Goal: Feedback & Contribution: Leave review/rating

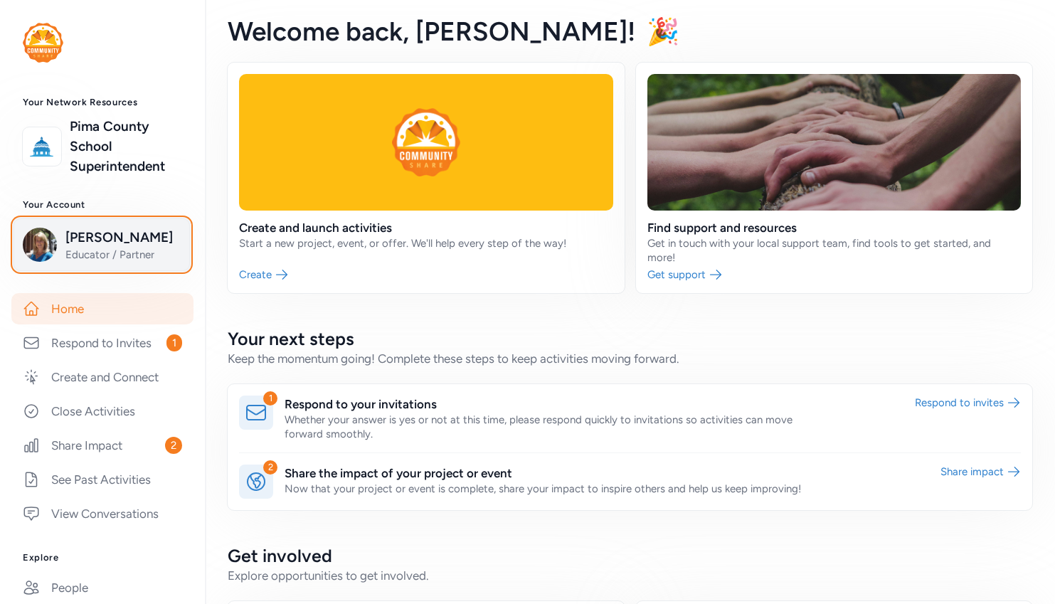
click at [120, 248] on span "Marianne Landrith" at bounding box center [122, 238] width 115 height 20
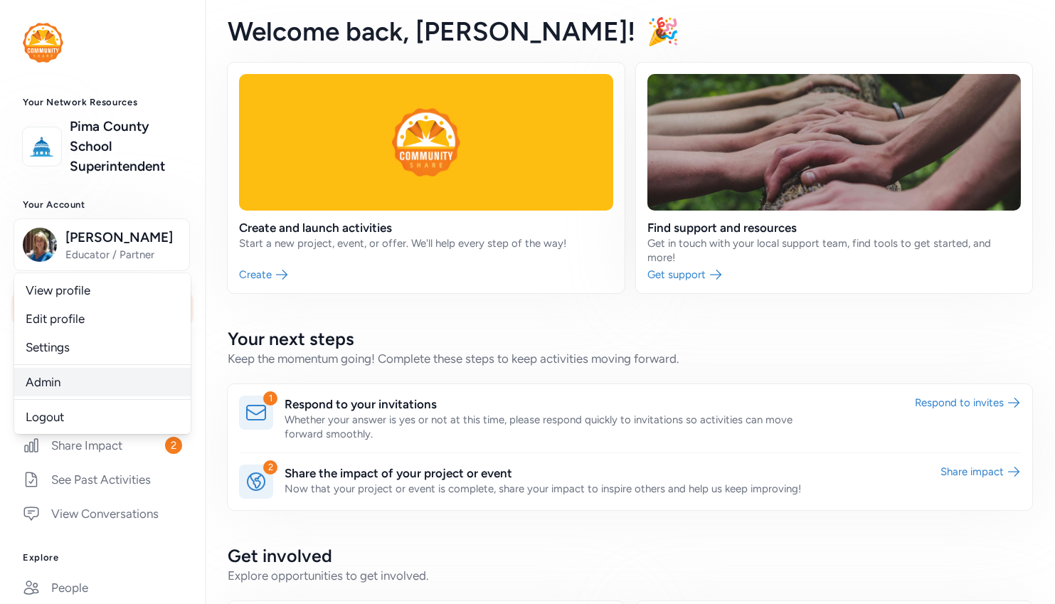
click at [38, 396] on link "Admin" at bounding box center [102, 382] width 176 height 28
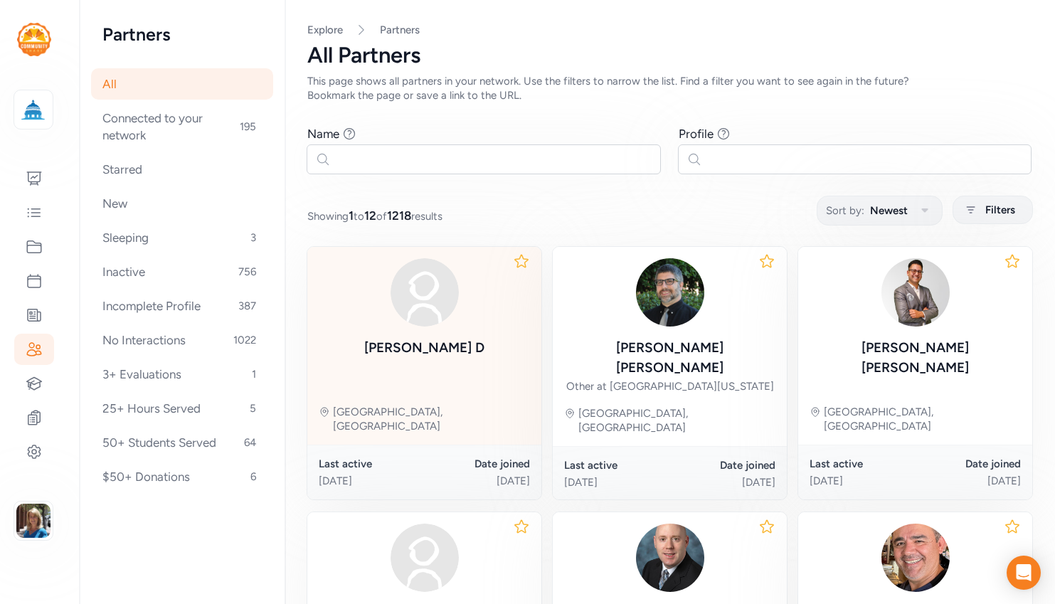
scroll to position [71, 0]
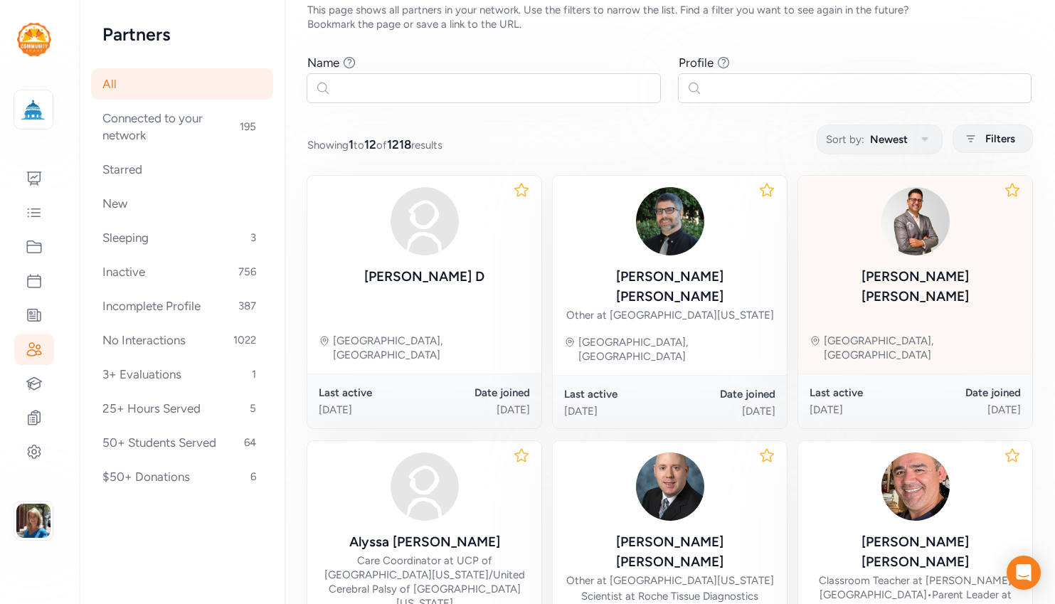
click at [888, 279] on div "[PERSON_NAME]" at bounding box center [915, 287] width 211 height 40
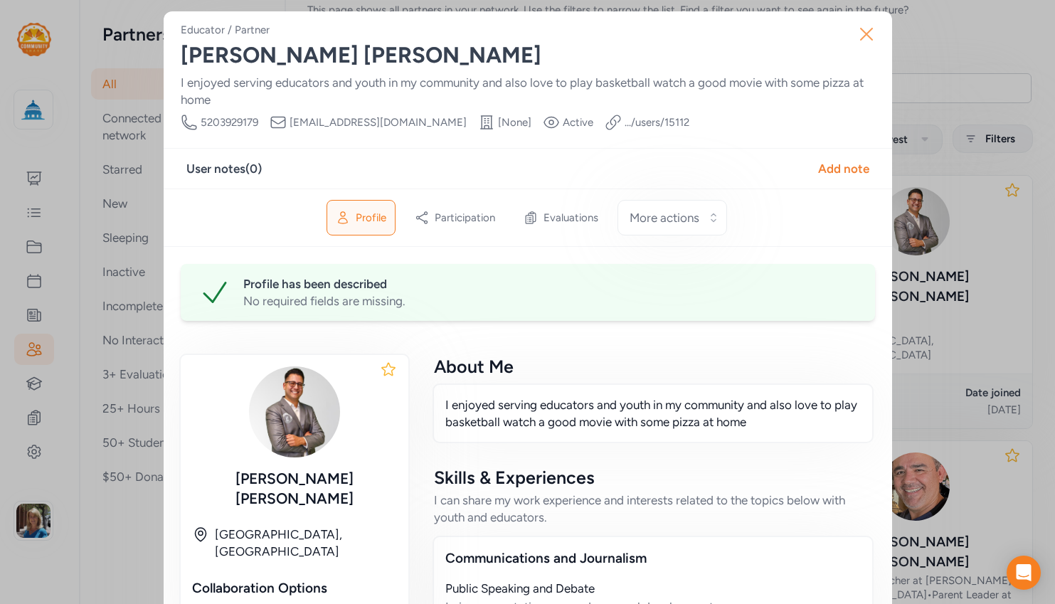
click at [861, 32] on icon "button" at bounding box center [866, 33] width 11 height 11
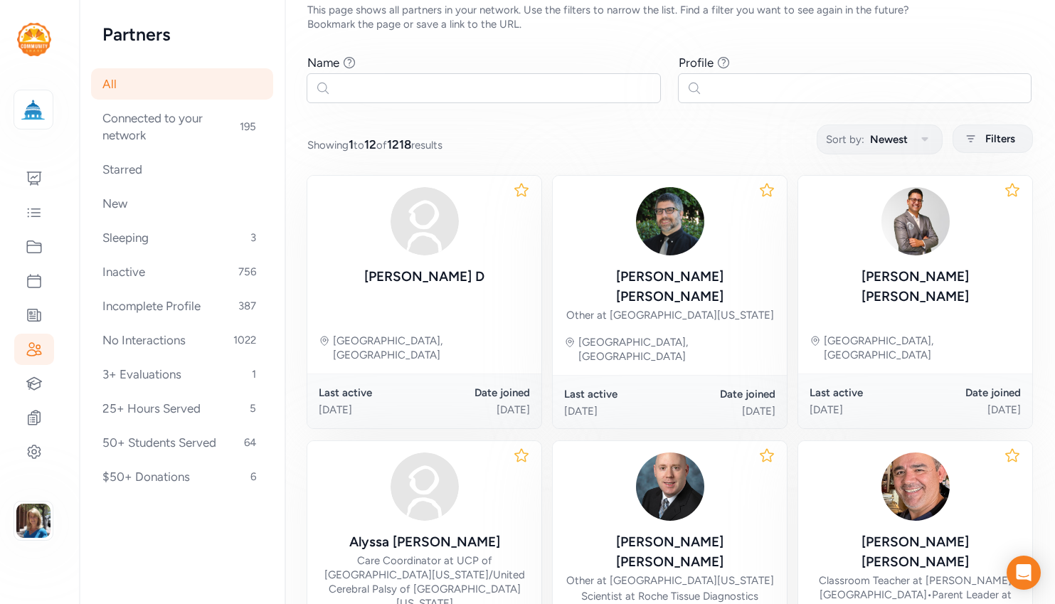
click at [40, 45] on img at bounding box center [34, 39] width 34 height 33
click at [39, 107] on img at bounding box center [33, 109] width 31 height 31
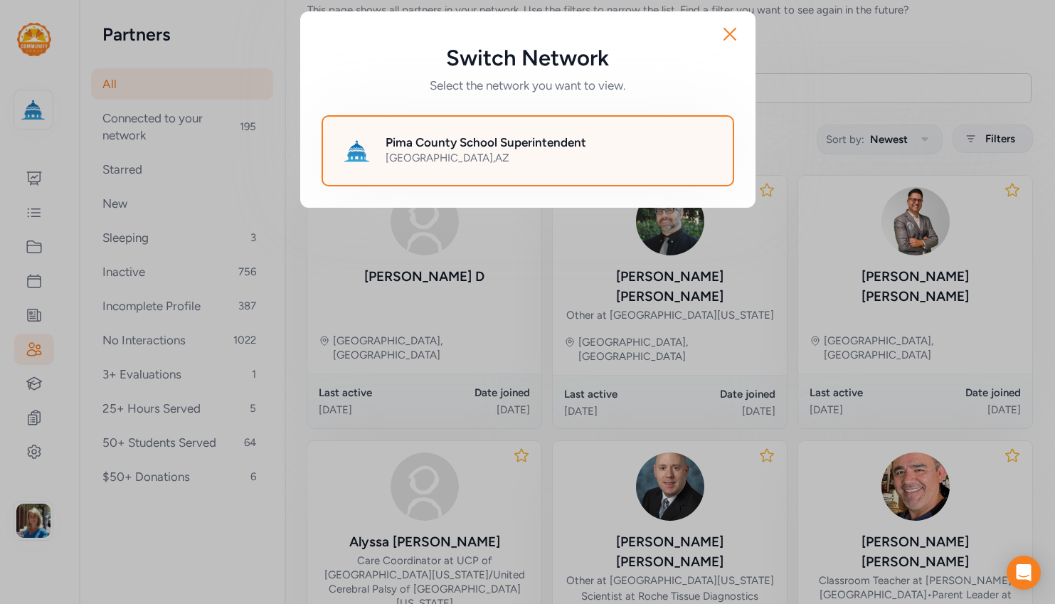
click at [479, 137] on h2 "Pima County School Superintendent" at bounding box center [486, 142] width 201 height 17
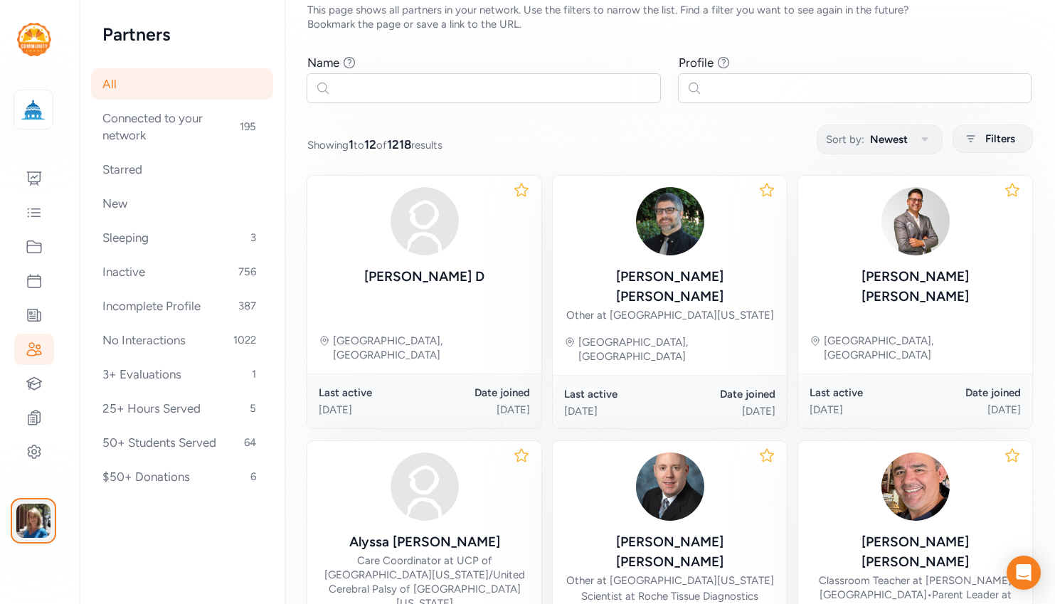
click at [41, 512] on img "button" at bounding box center [33, 521] width 34 height 34
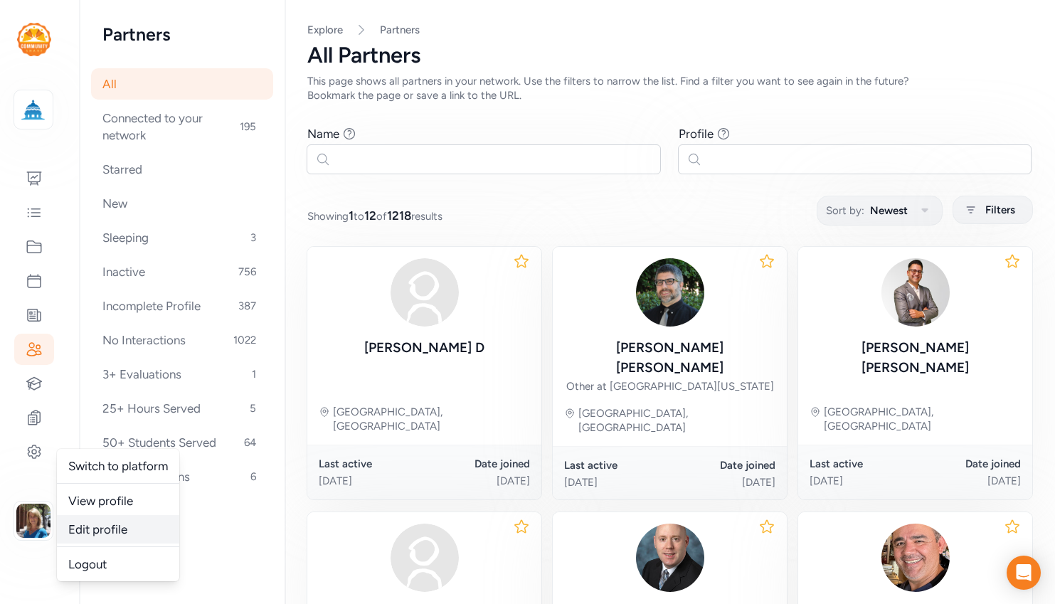
click at [128, 524] on link "Edit profile" at bounding box center [118, 529] width 122 height 28
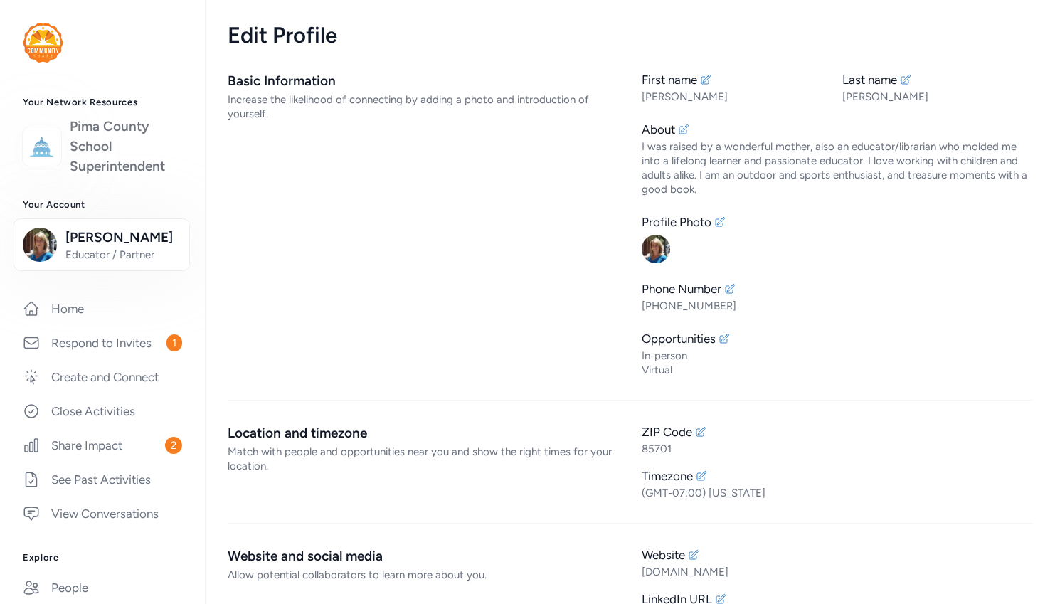
click at [117, 159] on link "Pima County School Superintendent" at bounding box center [126, 147] width 112 height 60
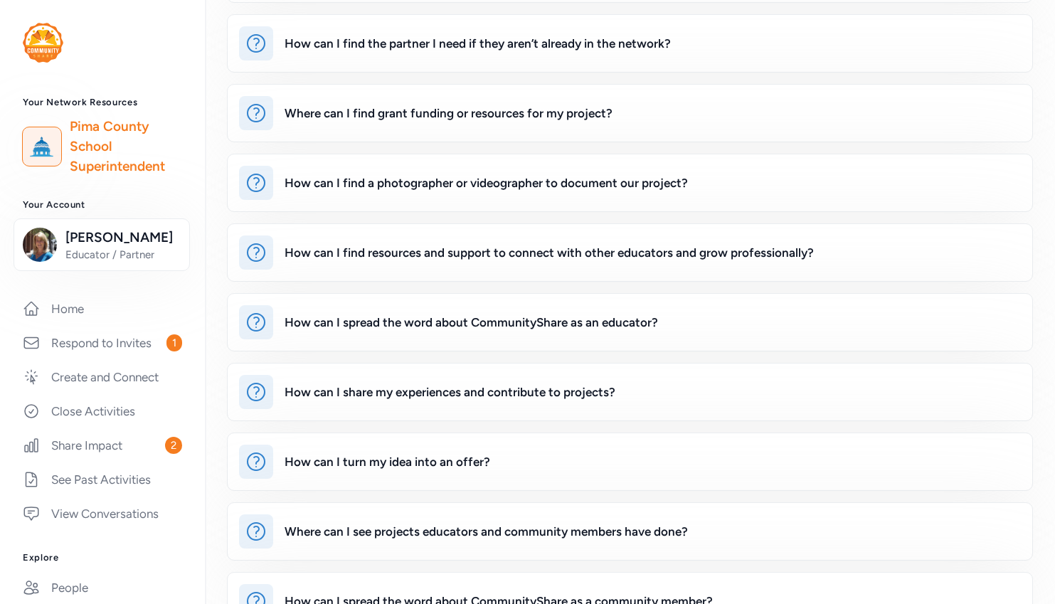
scroll to position [418, 0]
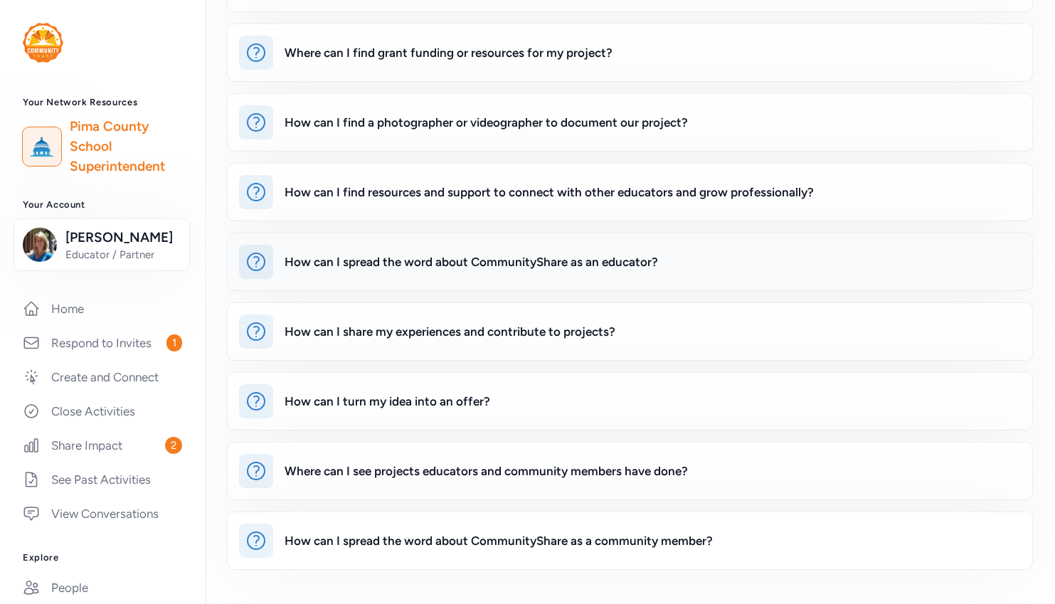
click at [478, 264] on div "How can I spread the word about CommunityShare as an educator?" at bounding box center [471, 261] width 373 height 17
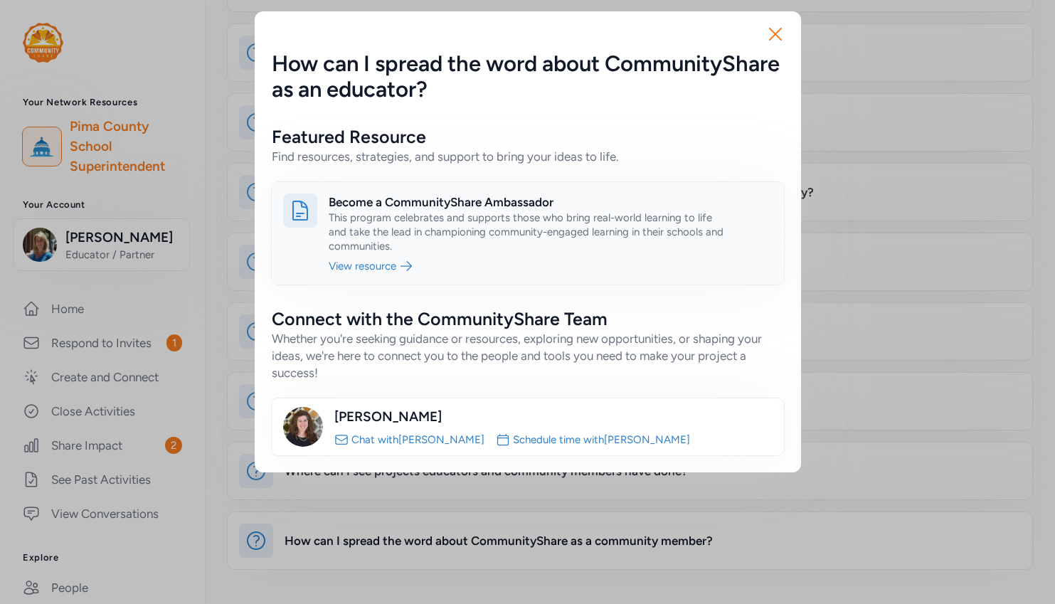
click at [406, 267] on link at bounding box center [528, 233] width 512 height 102
click at [775, 28] on icon "button" at bounding box center [775, 34] width 23 height 23
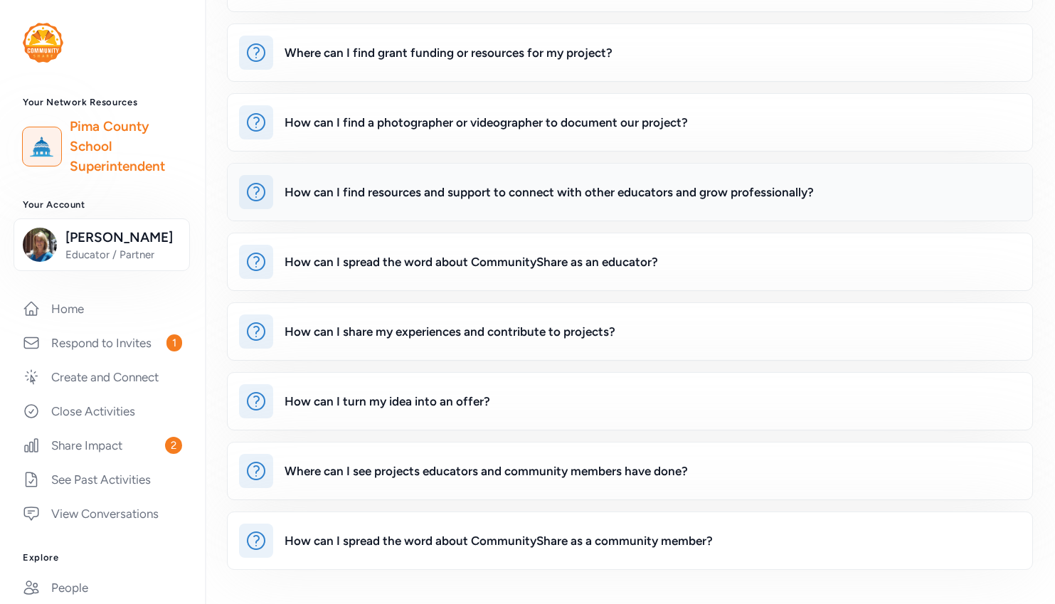
click at [468, 198] on div "How can I find resources and support to connect with other educators and grow p…" at bounding box center [549, 192] width 529 height 17
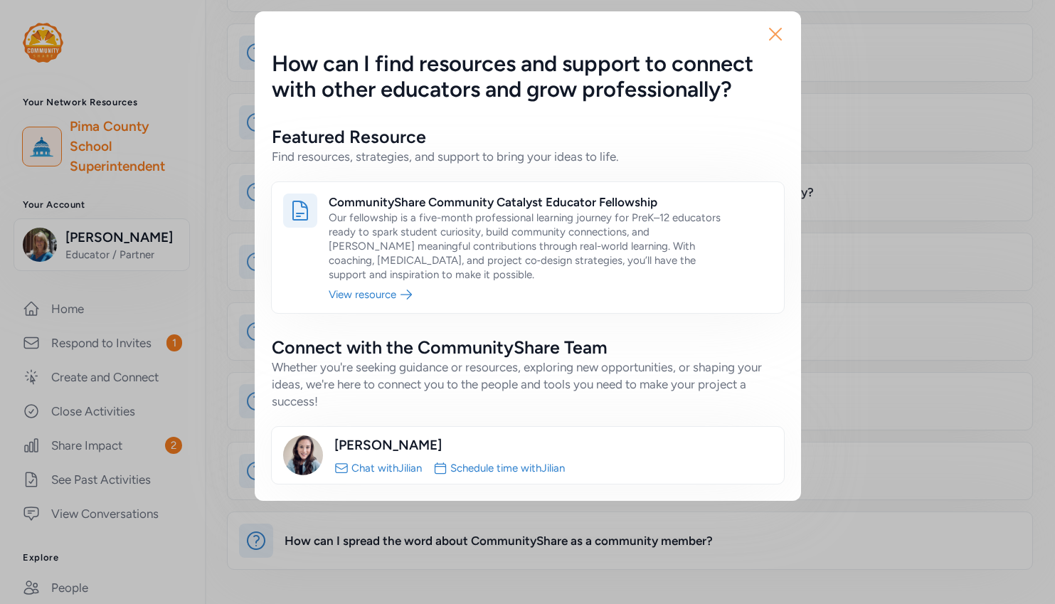
click at [767, 38] on icon "button" at bounding box center [775, 34] width 23 height 23
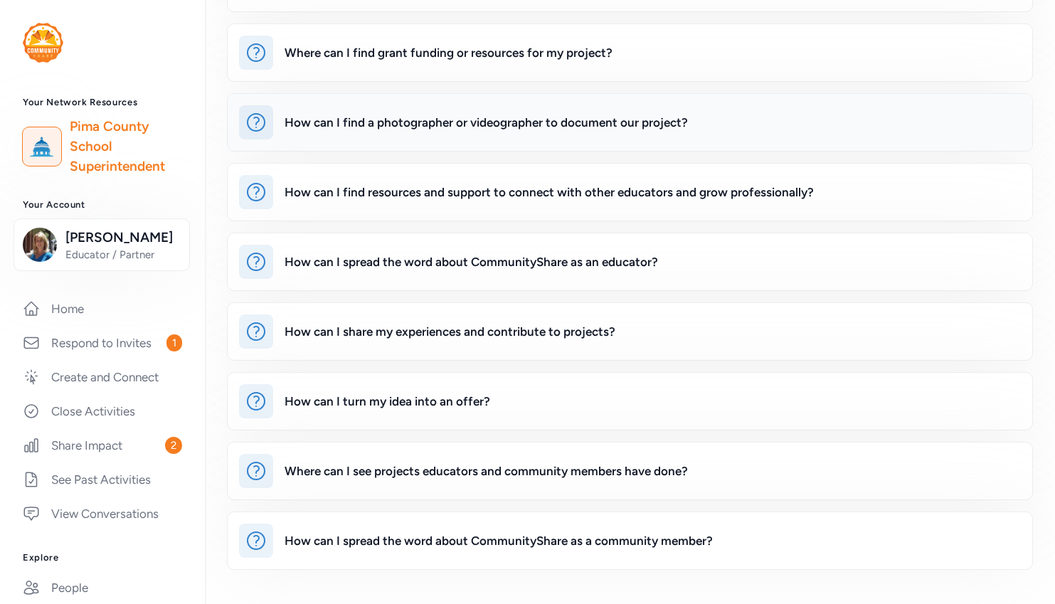
click at [443, 127] on div "How can I find a photographer or videographer to document our project?" at bounding box center [486, 122] width 403 height 17
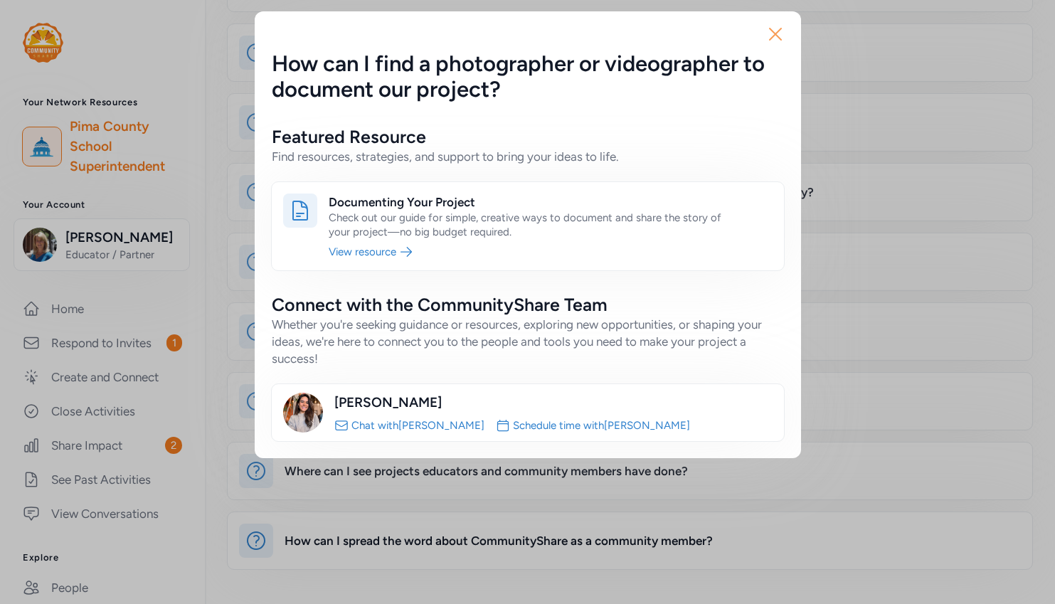
click at [770, 30] on icon "button" at bounding box center [775, 33] width 11 height 11
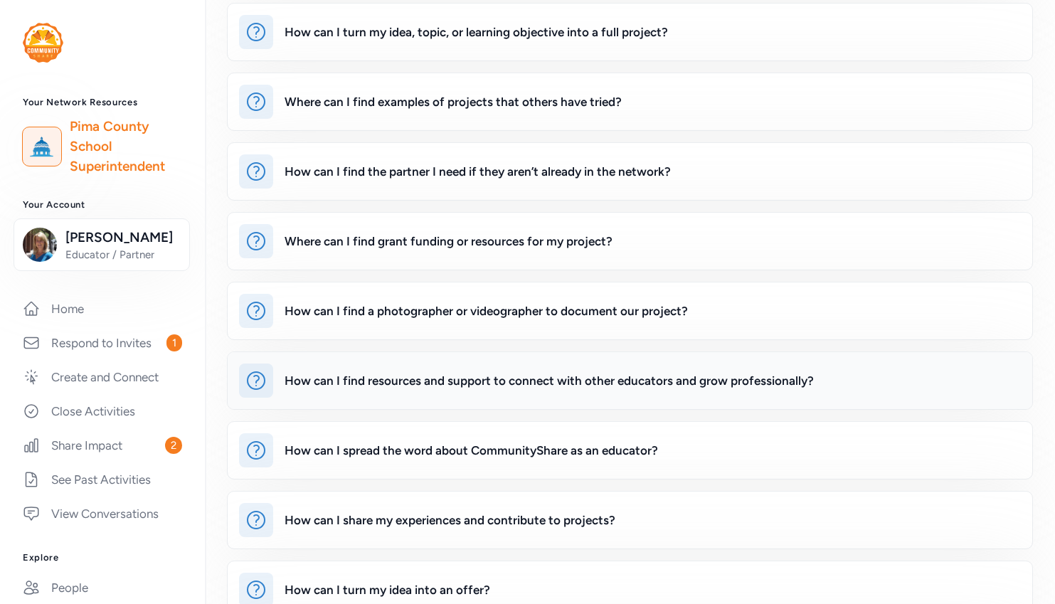
scroll to position [204, 0]
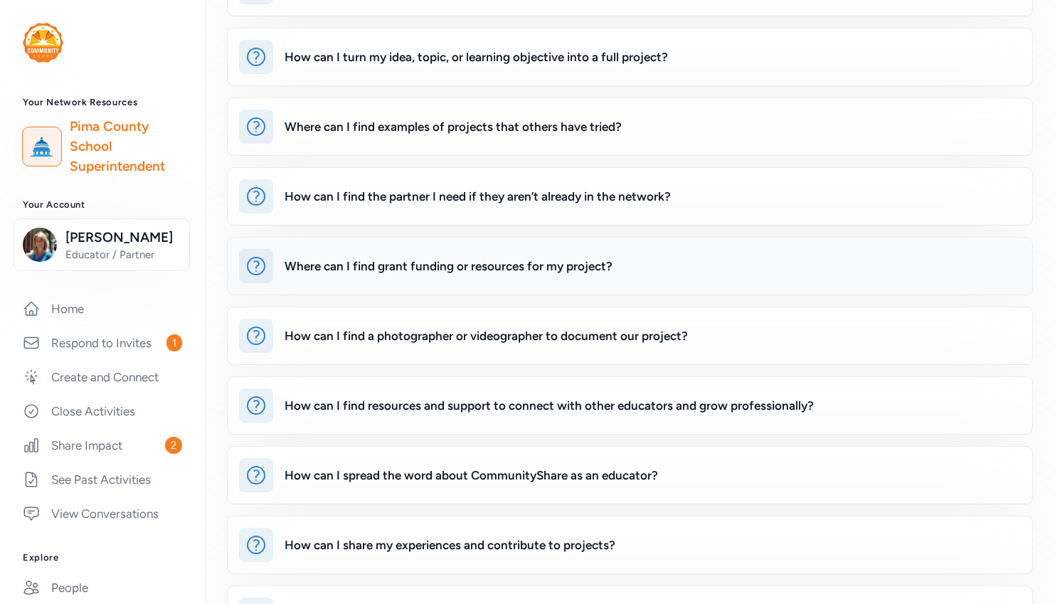
click at [466, 263] on div "Where can I find grant funding or resources for my project?" at bounding box center [449, 266] width 328 height 17
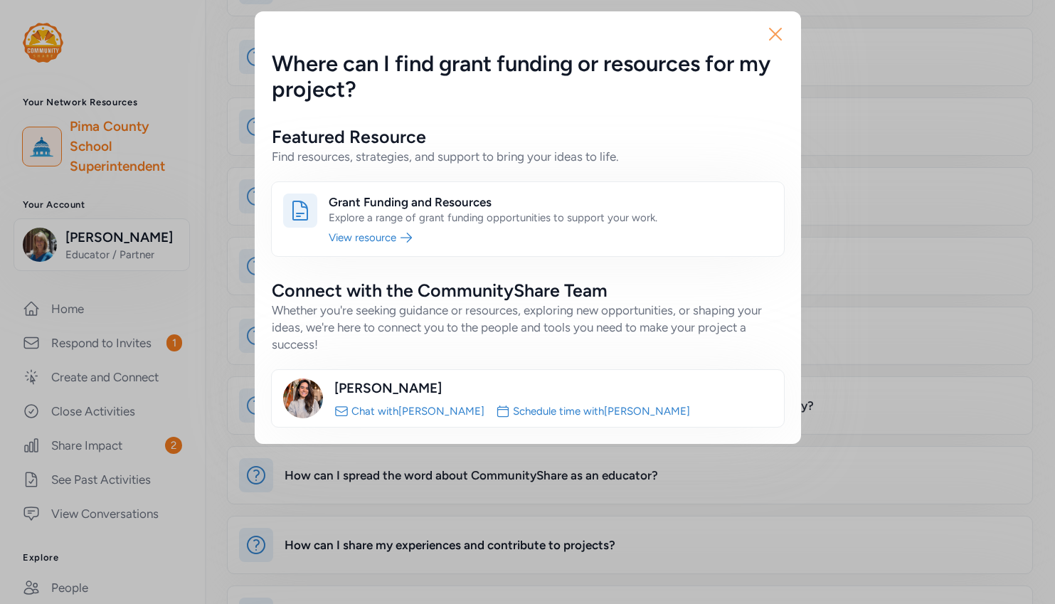
click at [773, 33] on icon "button" at bounding box center [775, 34] width 23 height 23
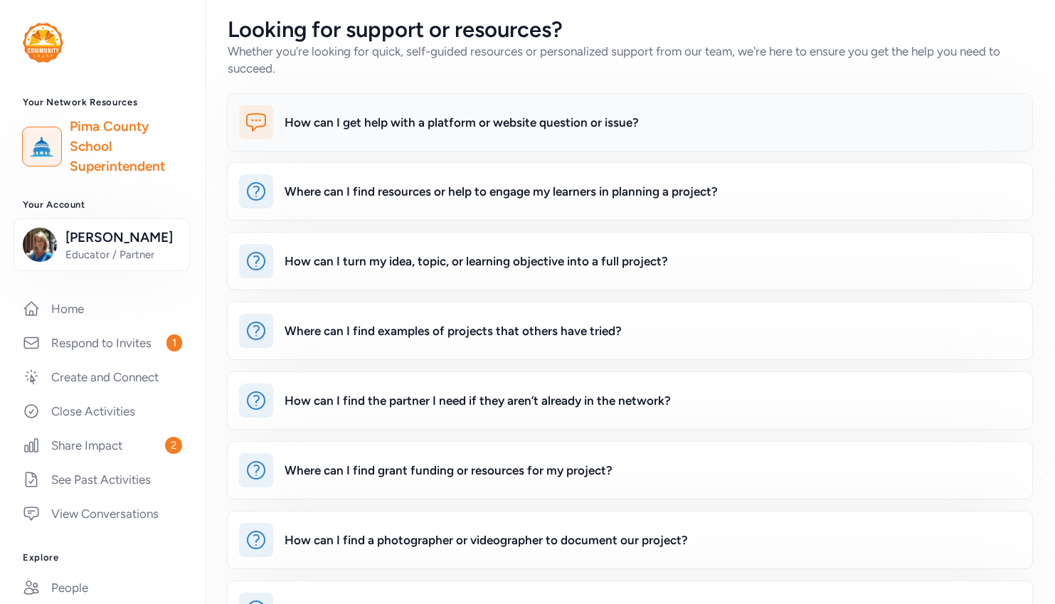
click at [447, 120] on div "How can I get help with a platform or website question or issue?" at bounding box center [462, 122] width 354 height 17
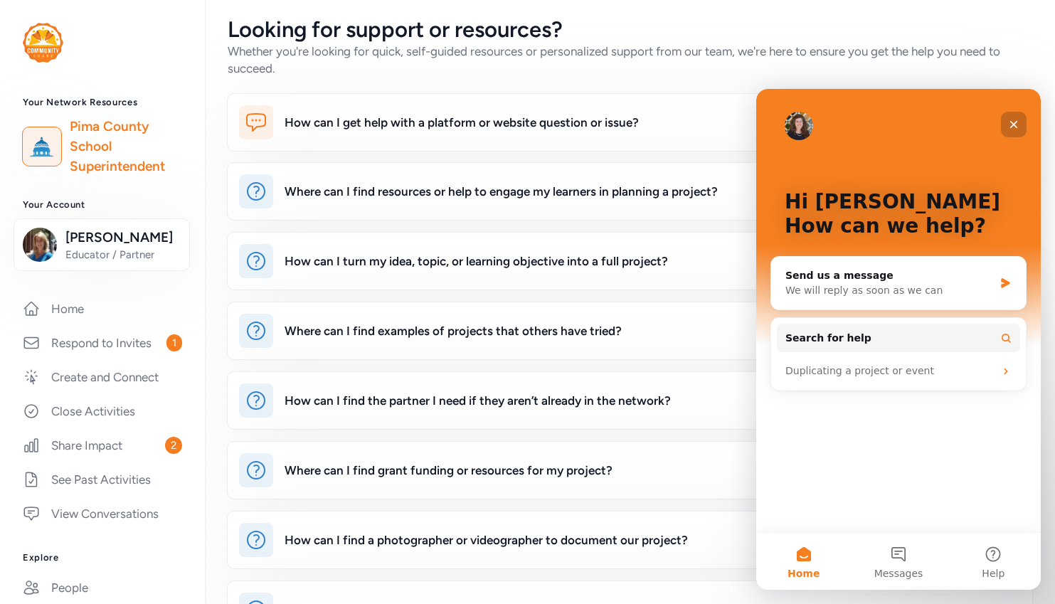
click at [1014, 123] on icon "Close" at bounding box center [1013, 124] width 11 height 11
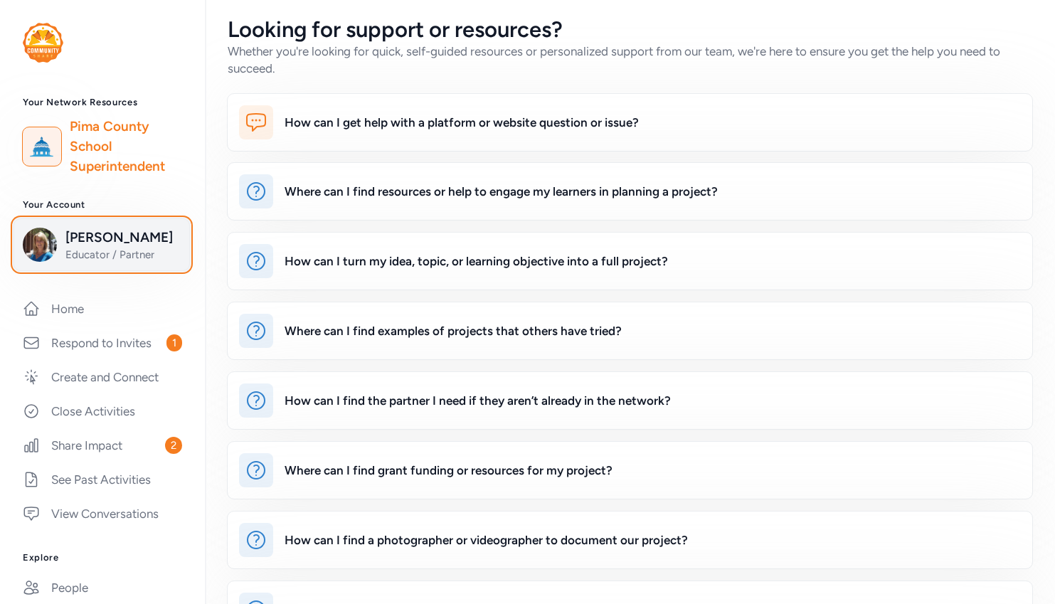
click at [83, 248] on span "Marianne Landrith" at bounding box center [122, 238] width 115 height 20
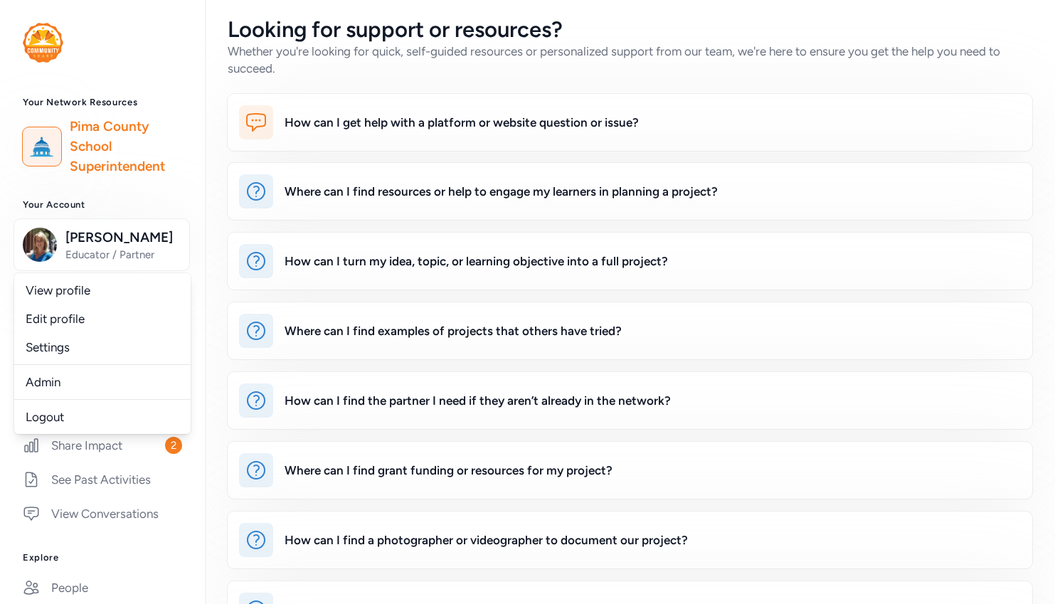
click at [127, 564] on div "Your Network Resources Pima County School Superintendent Your Account Marianne …" at bounding box center [102, 483] width 205 height 773
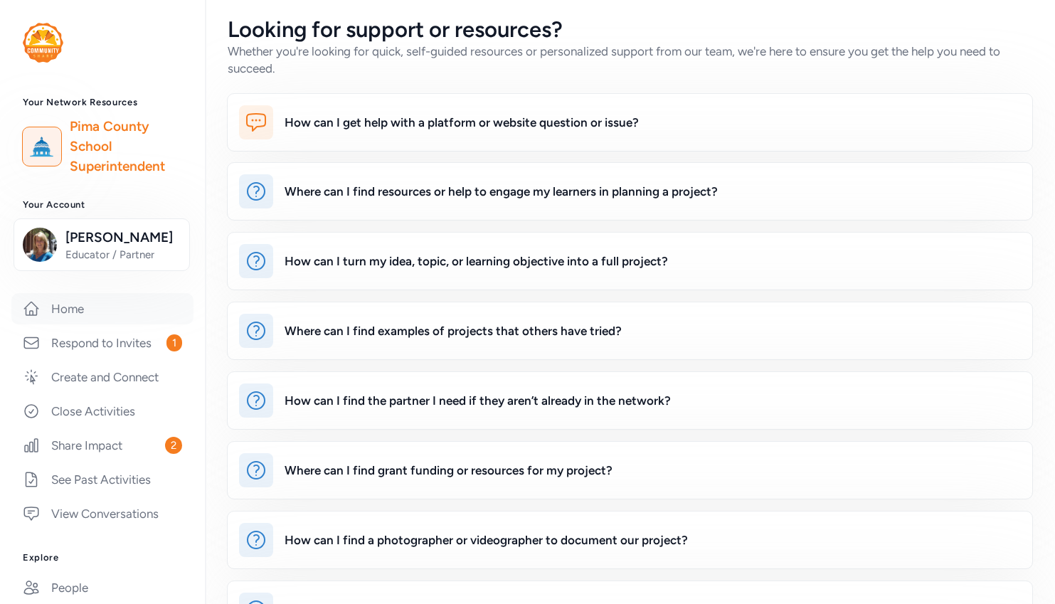
click at [65, 324] on link "Home" at bounding box center [102, 308] width 182 height 31
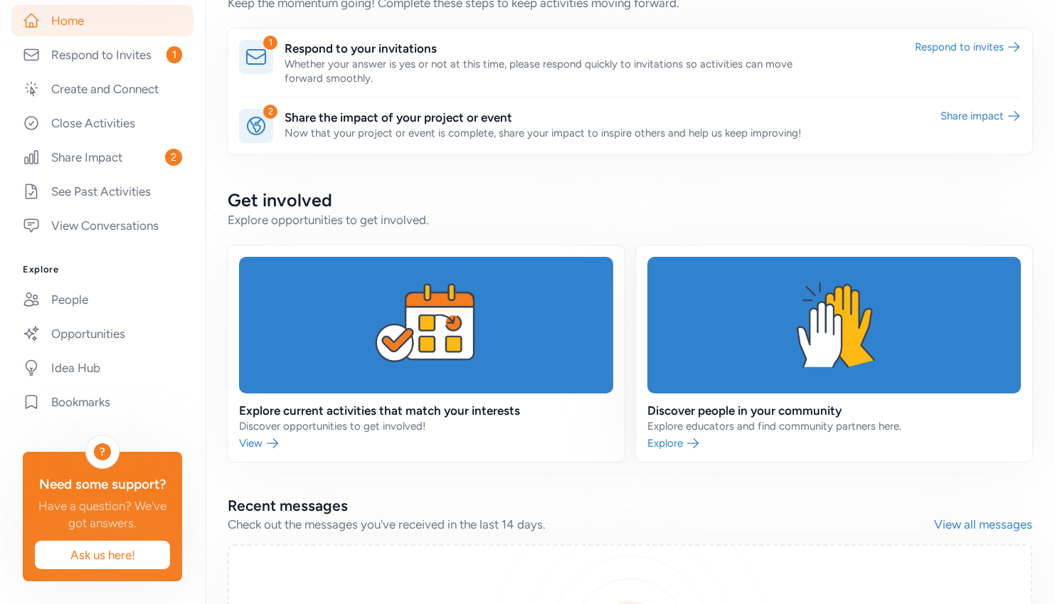
scroll to position [257, 0]
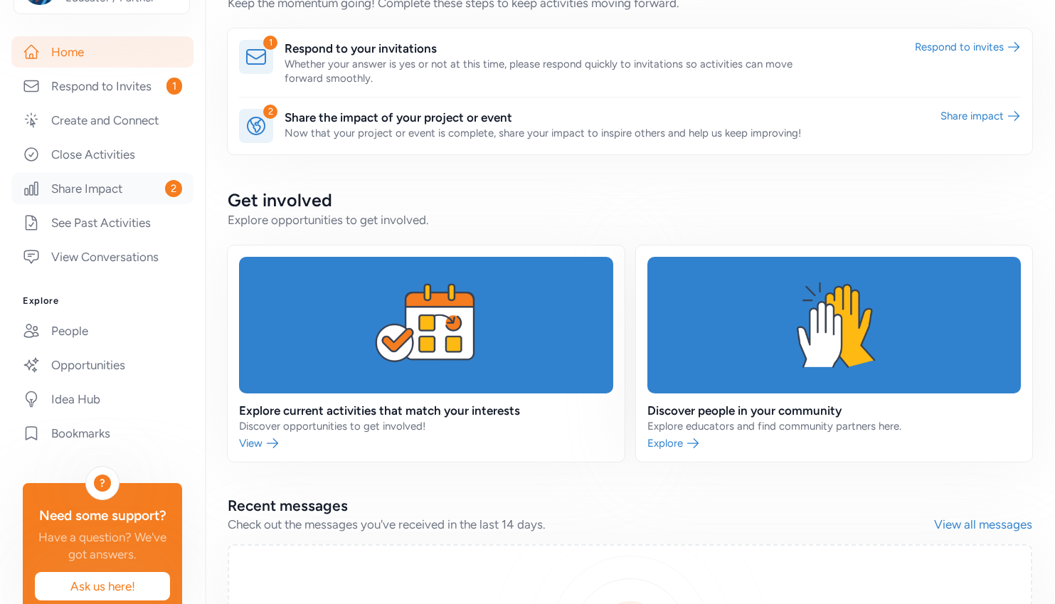
click at [165, 197] on span "2" at bounding box center [173, 188] width 17 height 17
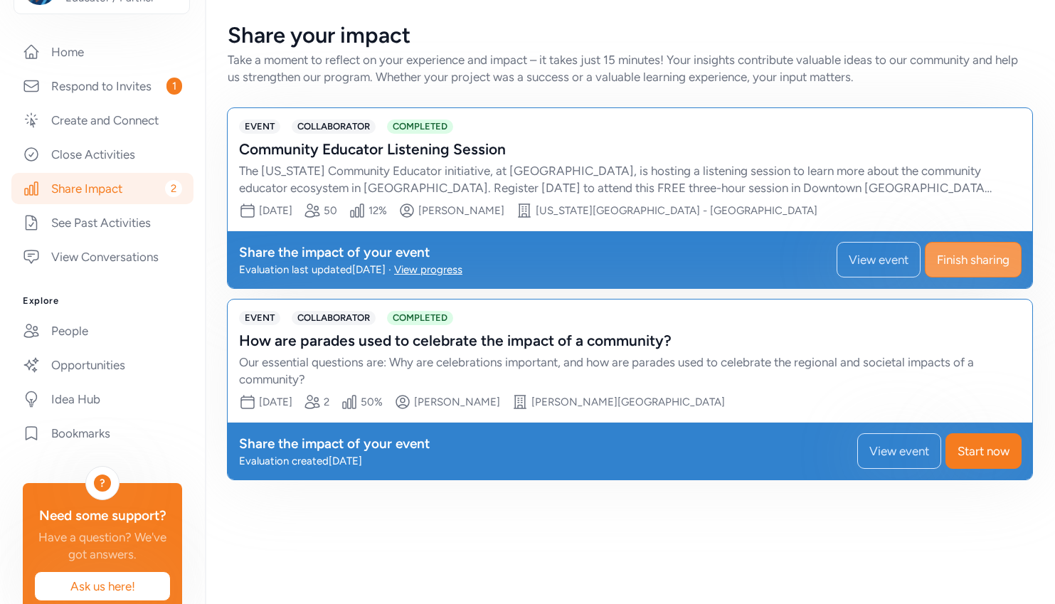
click at [935, 255] on button "Finish sharing" at bounding box center [973, 260] width 97 height 36
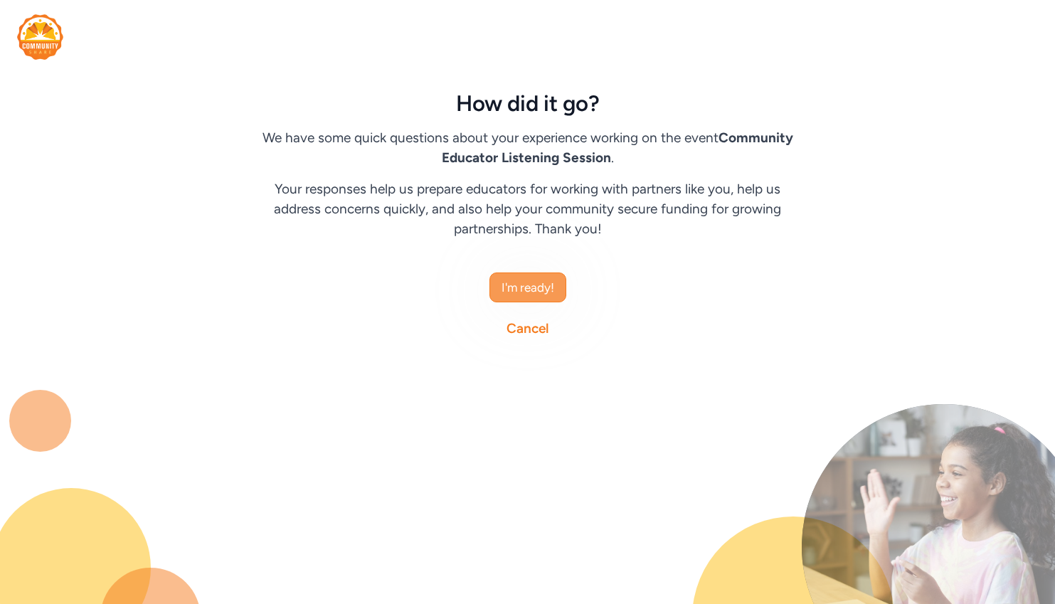
click at [526, 279] on span "I'm ready!" at bounding box center [528, 287] width 53 height 17
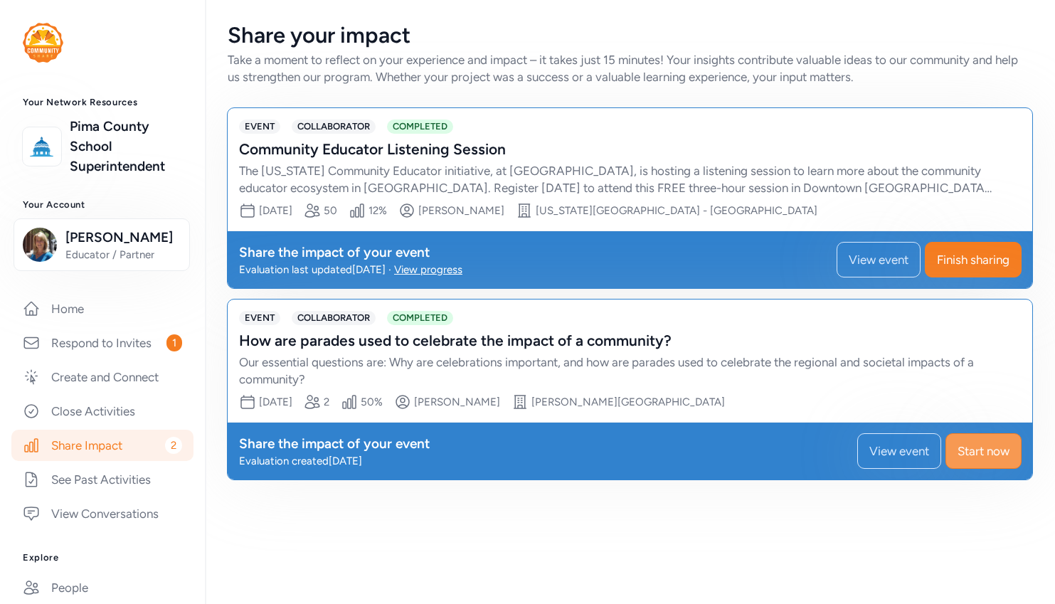
click at [995, 452] on span "Start now" at bounding box center [984, 450] width 52 height 17
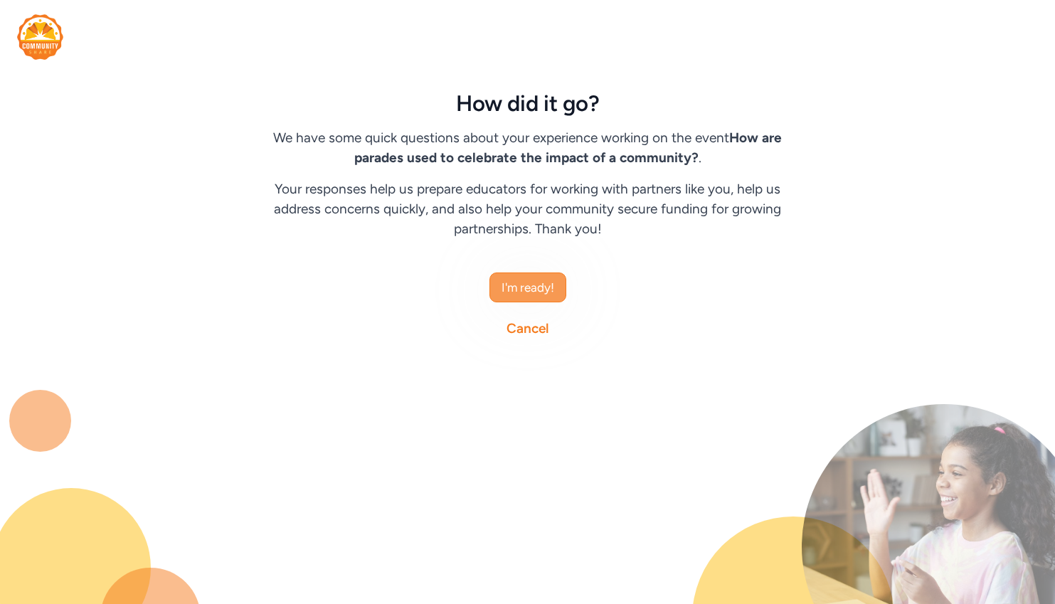
click at [515, 280] on span "I'm ready!" at bounding box center [528, 287] width 53 height 17
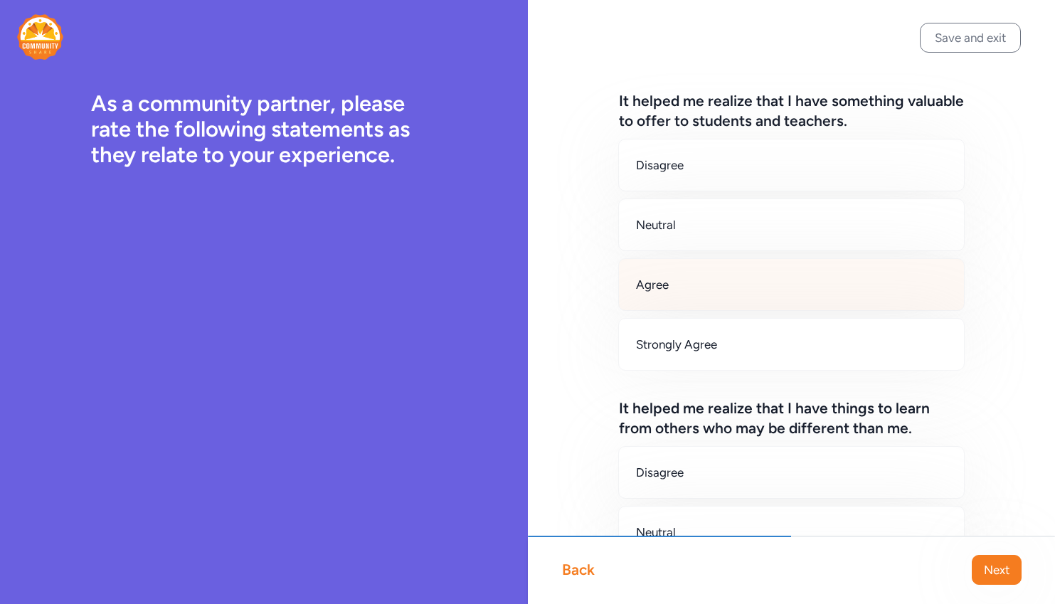
click at [657, 275] on div "Agree" at bounding box center [791, 284] width 347 height 53
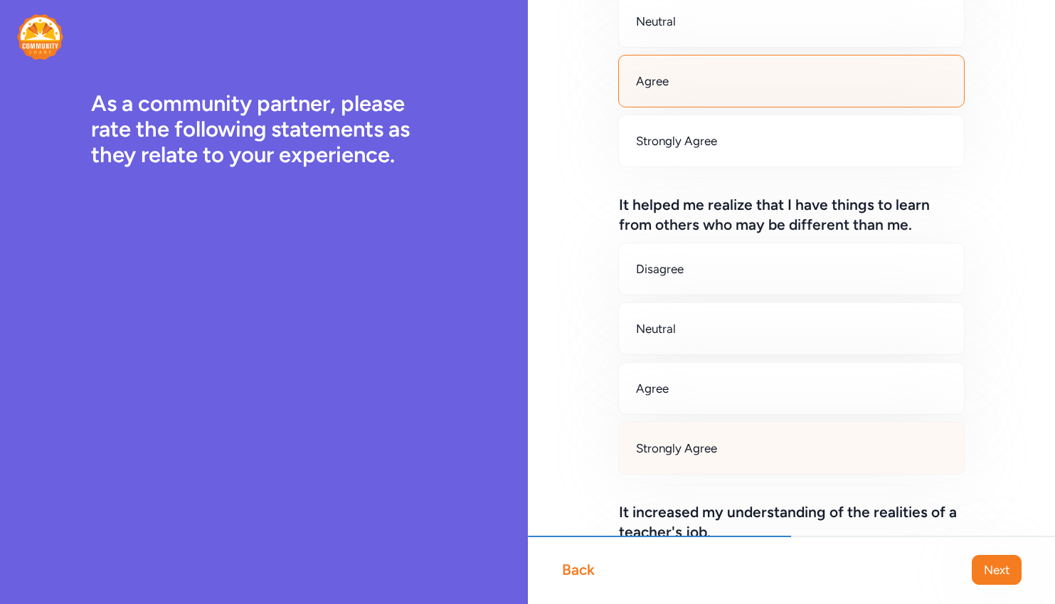
scroll to position [285, 0]
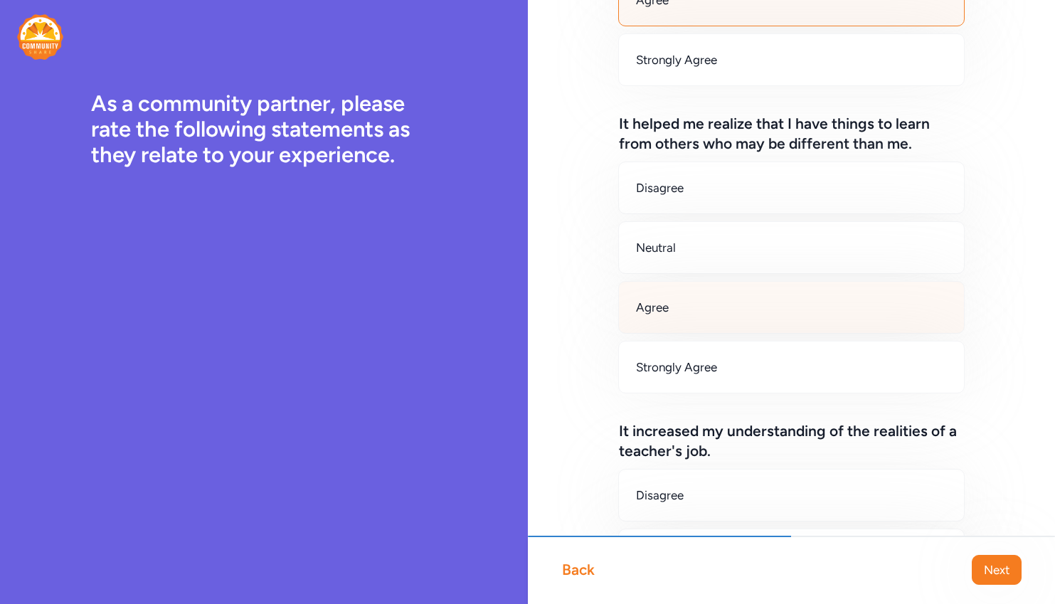
click at [669, 304] on div "Agree" at bounding box center [791, 307] width 347 height 53
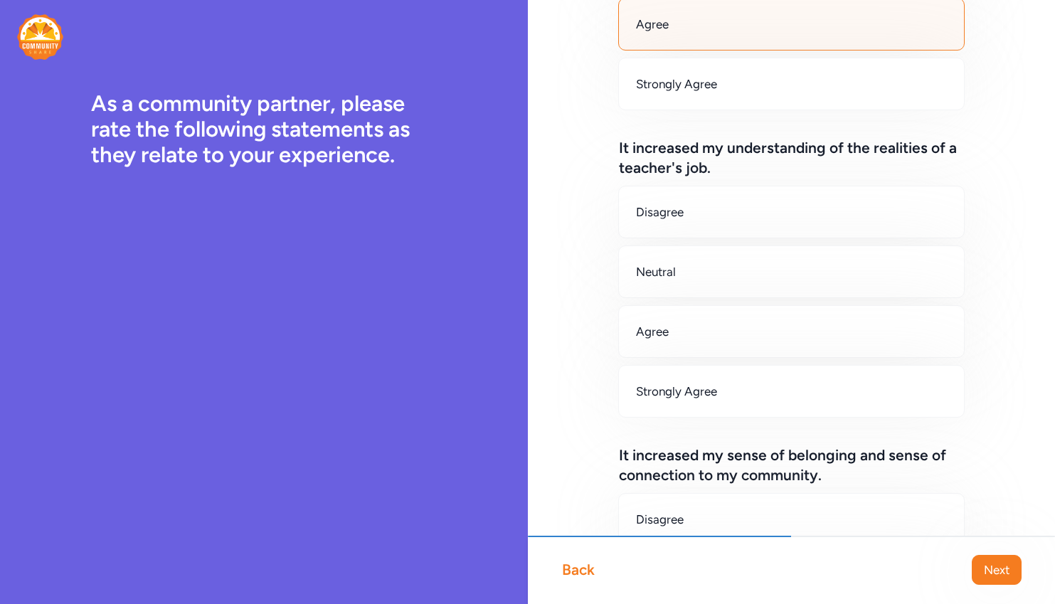
scroll to position [569, 0]
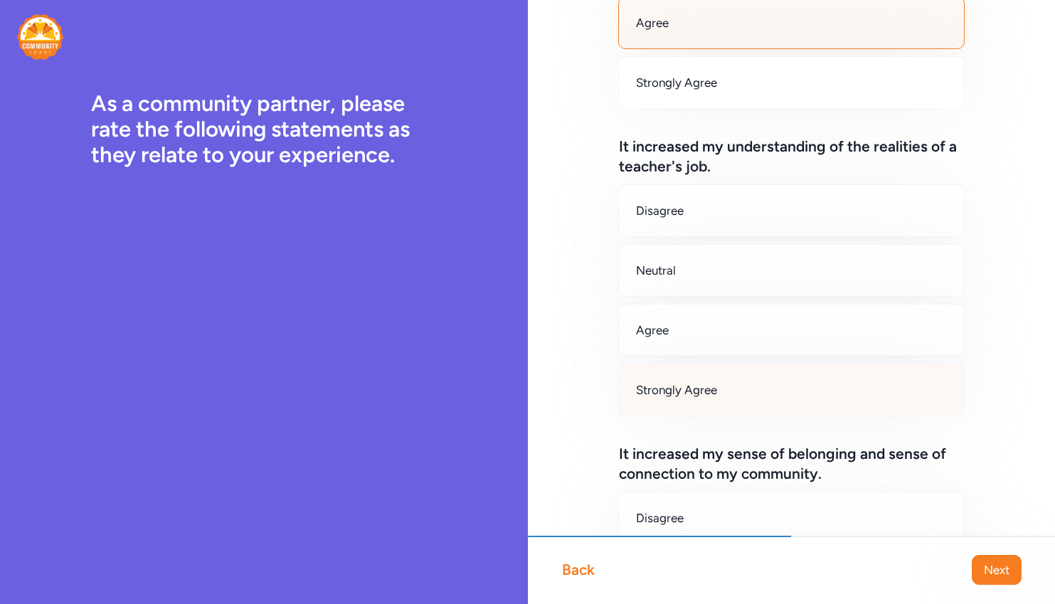
click at [643, 391] on span "Strongly Agree" at bounding box center [676, 389] width 81 height 17
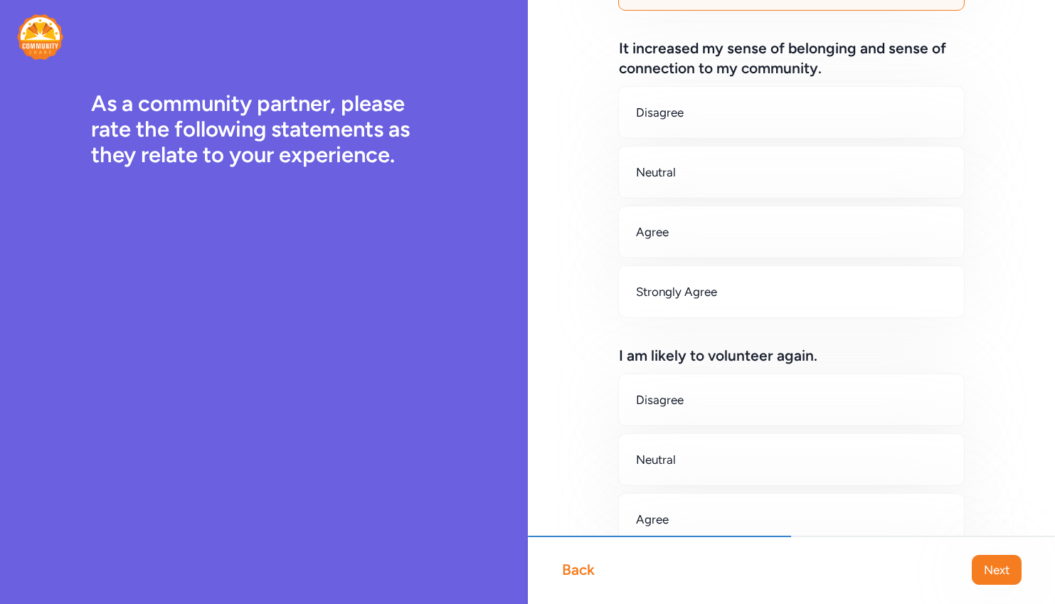
scroll to position [996, 0]
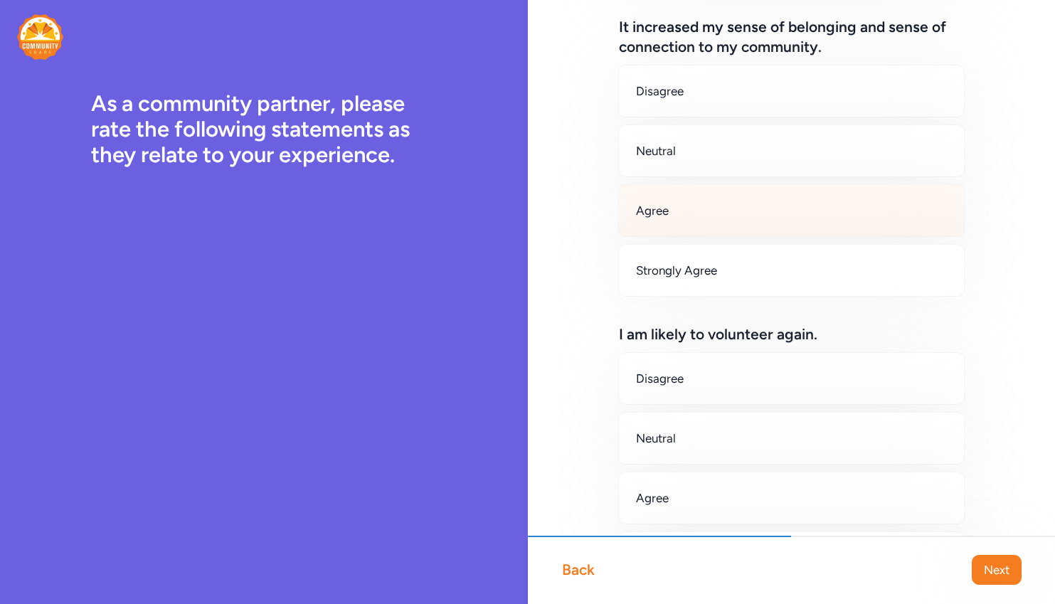
click at [652, 218] on span "Agree" at bounding box center [652, 210] width 33 height 17
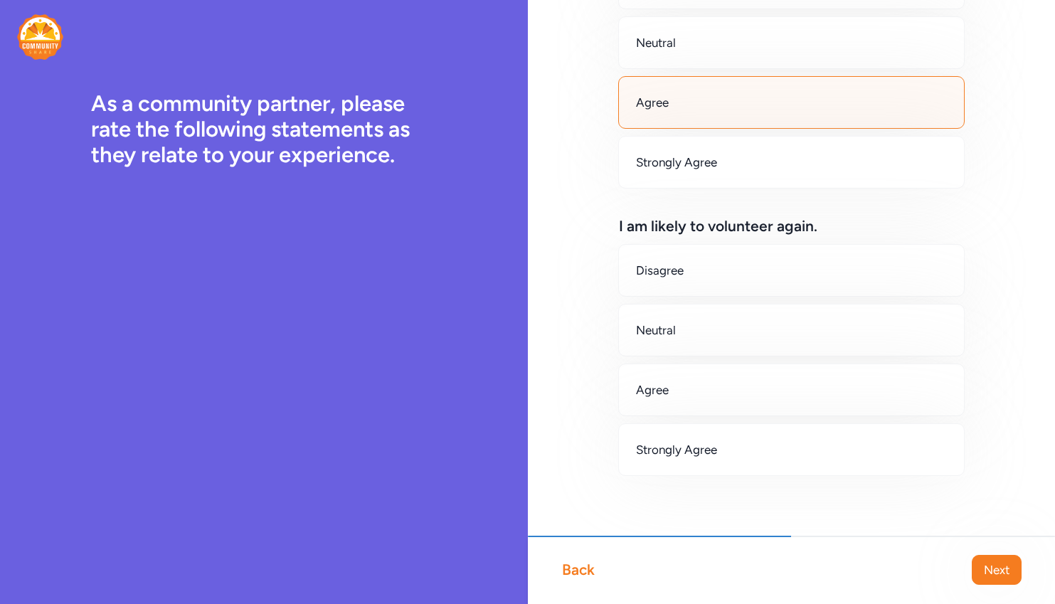
scroll to position [1112, 0]
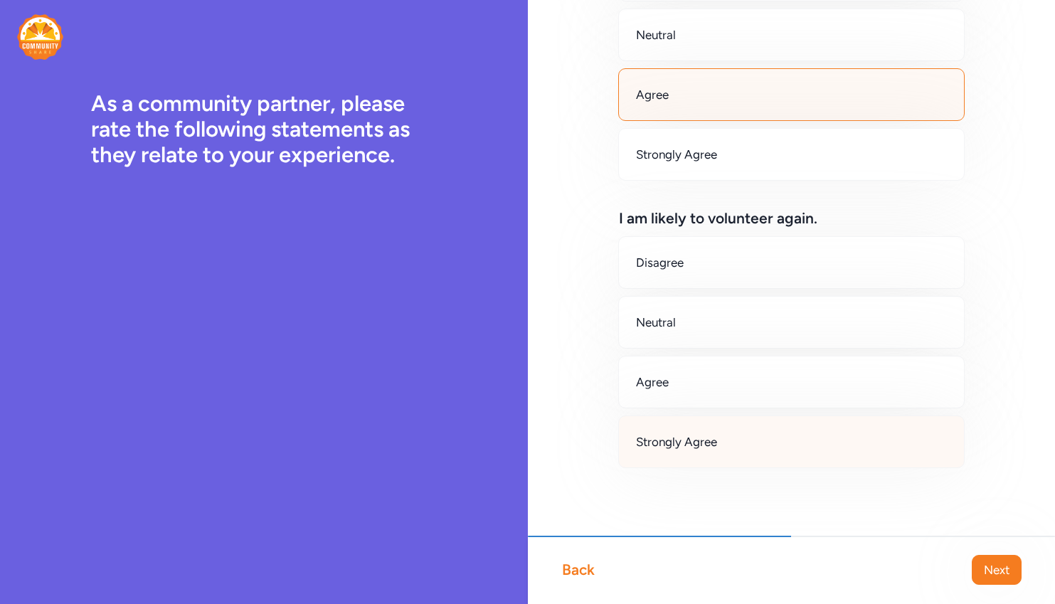
click at [663, 438] on span "Strongly Agree" at bounding box center [676, 441] width 81 height 17
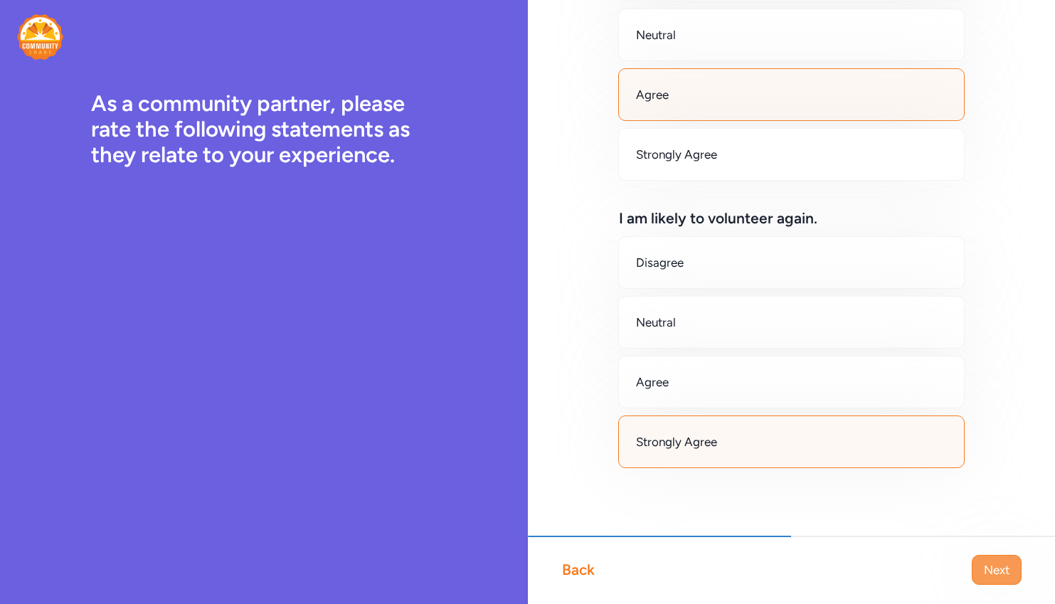
click at [996, 565] on span "Next" at bounding box center [997, 569] width 26 height 17
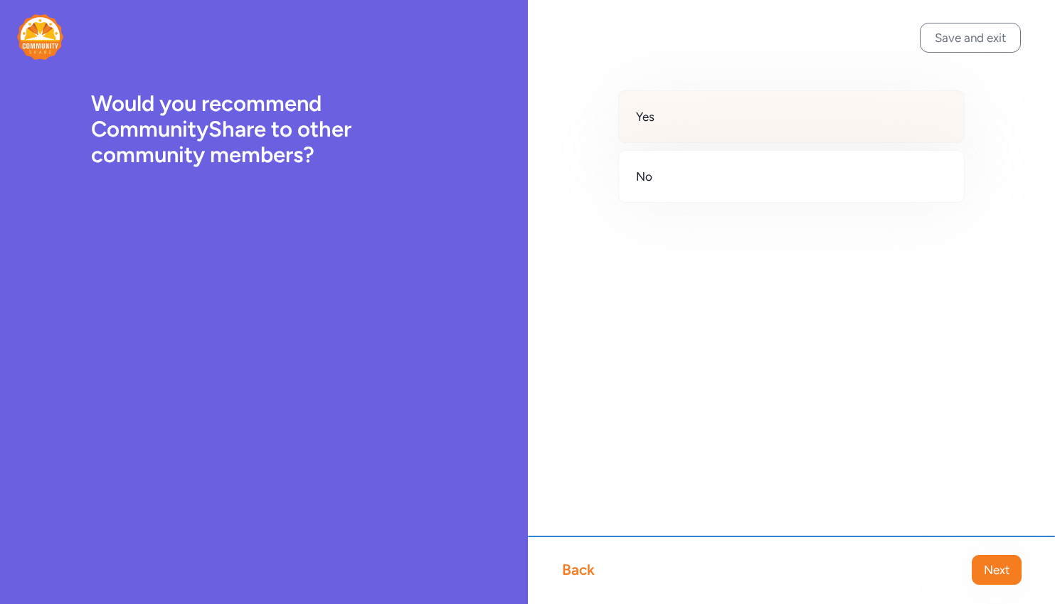
click at [652, 120] on span "Yes" at bounding box center [645, 116] width 18 height 17
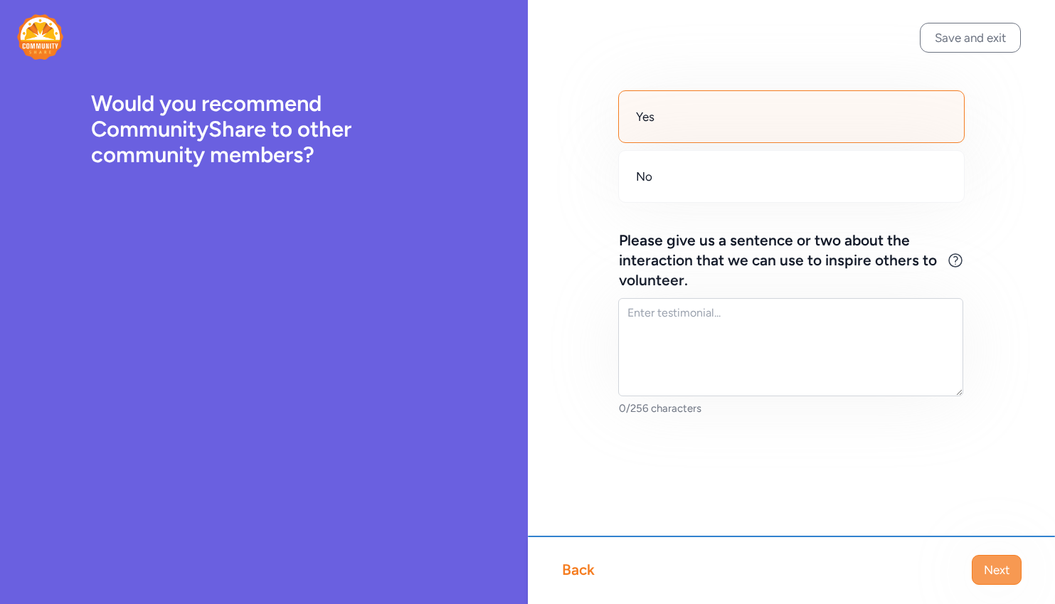
click at [995, 563] on span "Next" at bounding box center [997, 569] width 26 height 17
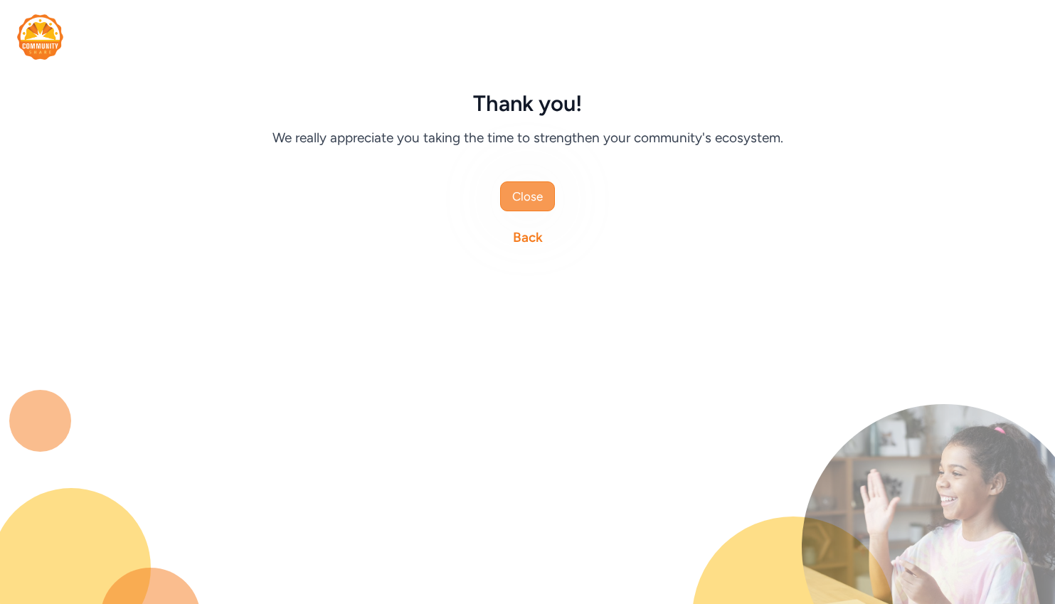
click at [536, 199] on span "Close" at bounding box center [527, 196] width 31 height 17
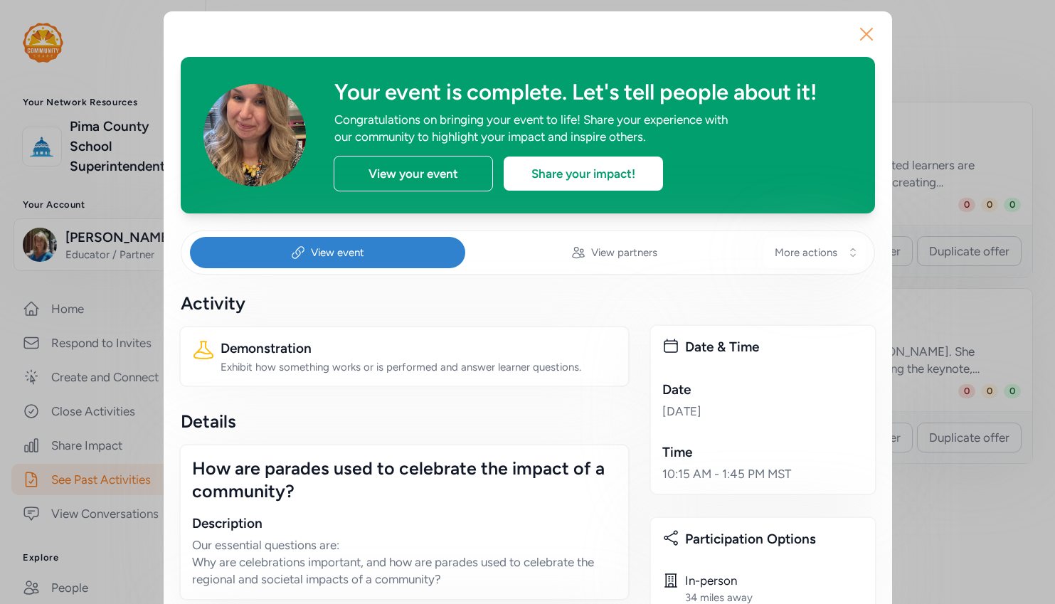
click at [873, 27] on button "Close" at bounding box center [867, 34] width 46 height 46
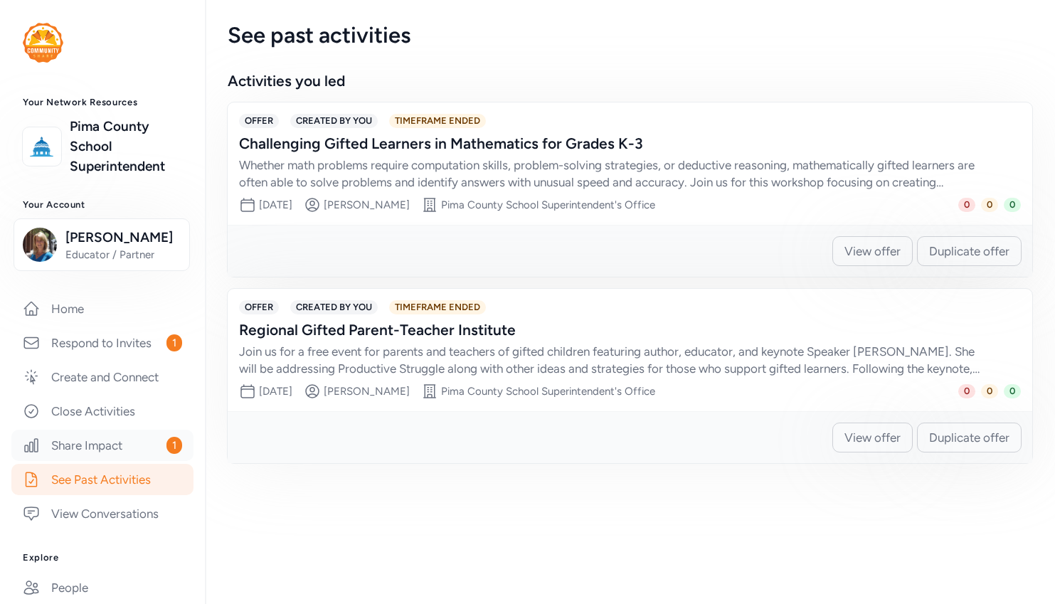
click at [97, 461] on link "Share Impact 1" at bounding box center [102, 445] width 182 height 31
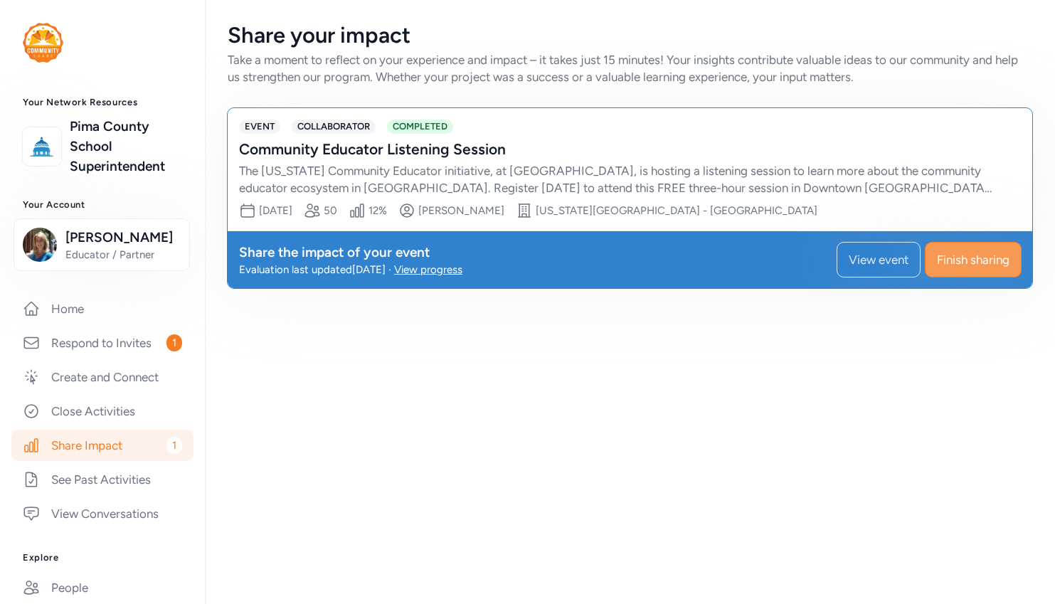
click at [964, 256] on span "Finish sharing" at bounding box center [973, 259] width 73 height 17
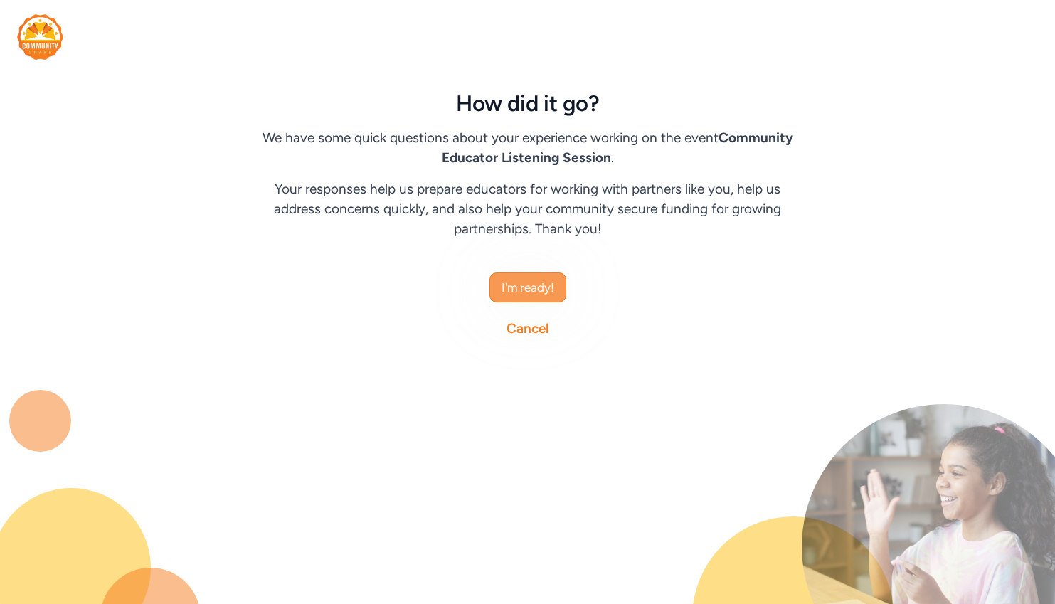
click at [546, 282] on span "I'm ready!" at bounding box center [528, 287] width 53 height 17
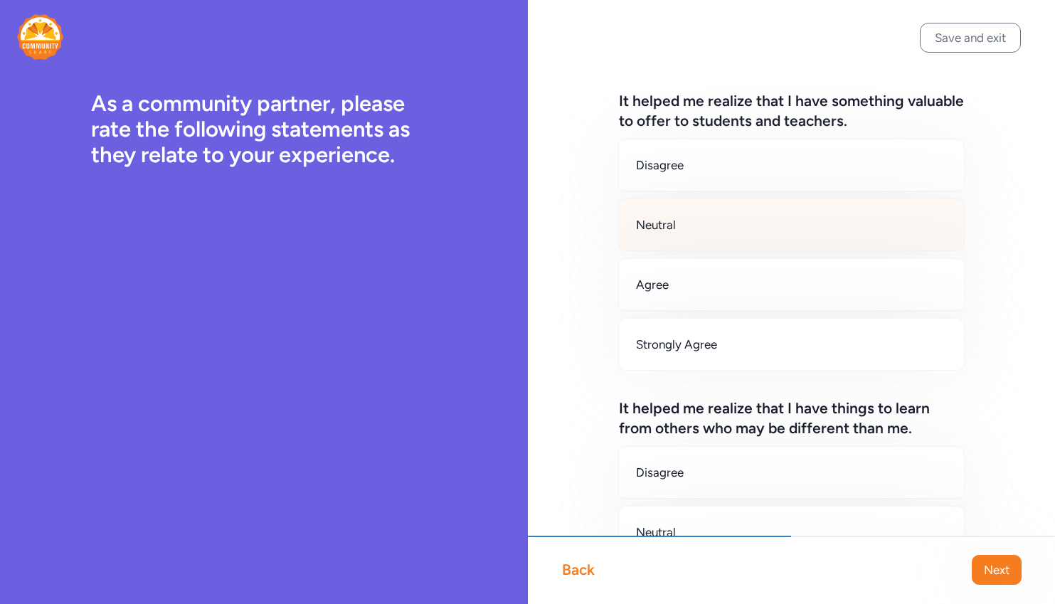
click at [661, 225] on span "Neutral" at bounding box center [656, 224] width 40 height 17
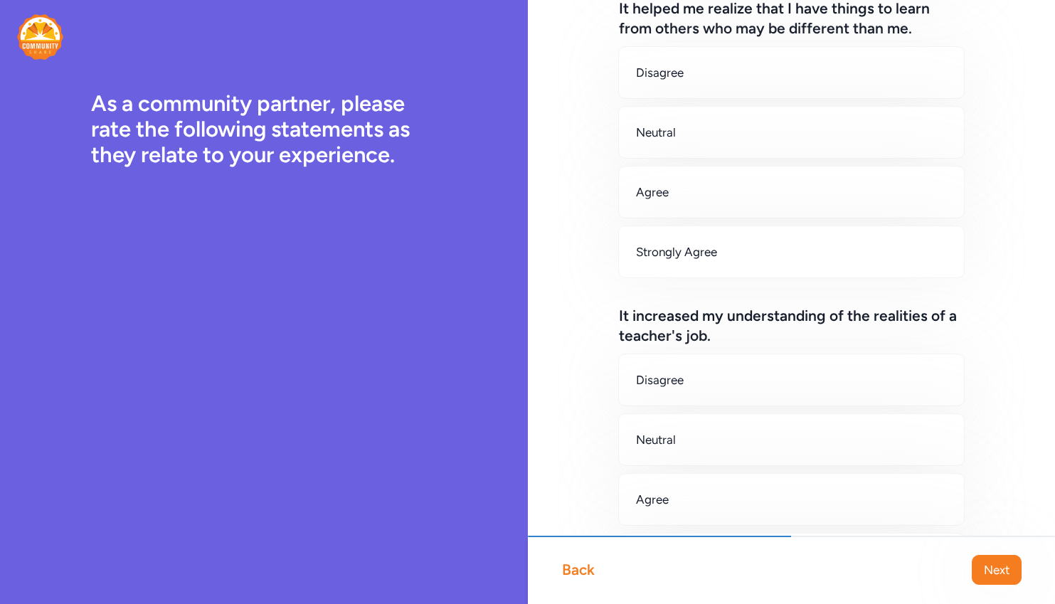
scroll to position [427, 0]
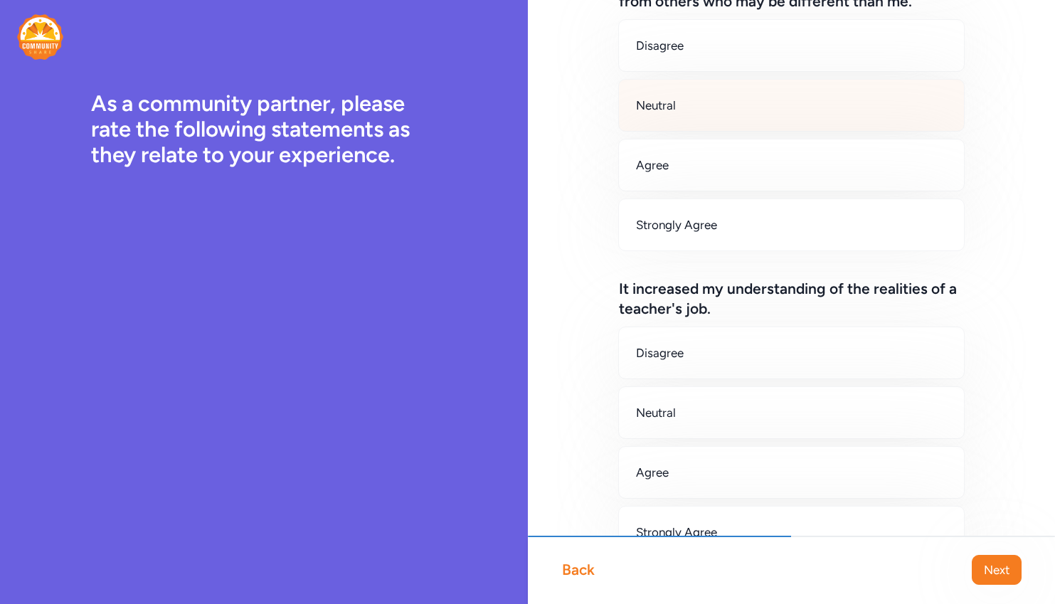
click at [686, 113] on div "Neutral" at bounding box center [791, 105] width 347 height 53
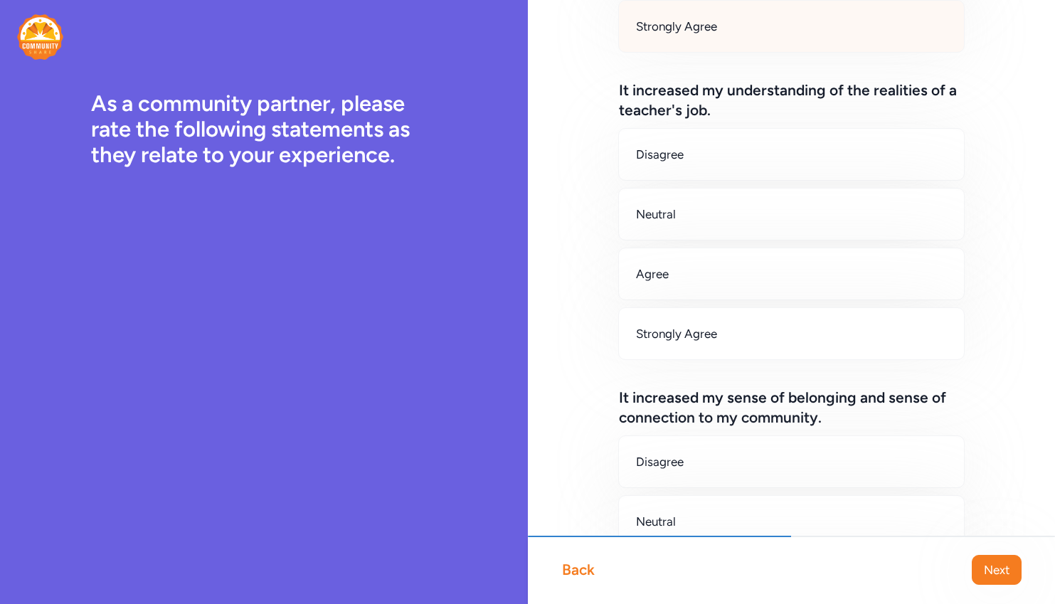
scroll to position [640, 0]
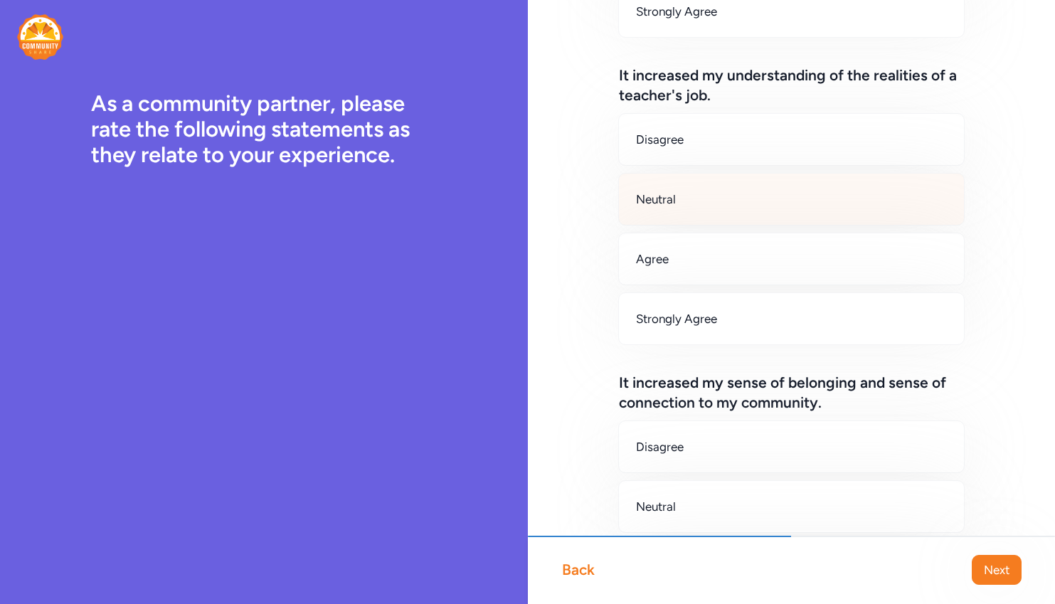
click at [684, 196] on div "Neutral" at bounding box center [791, 199] width 347 height 53
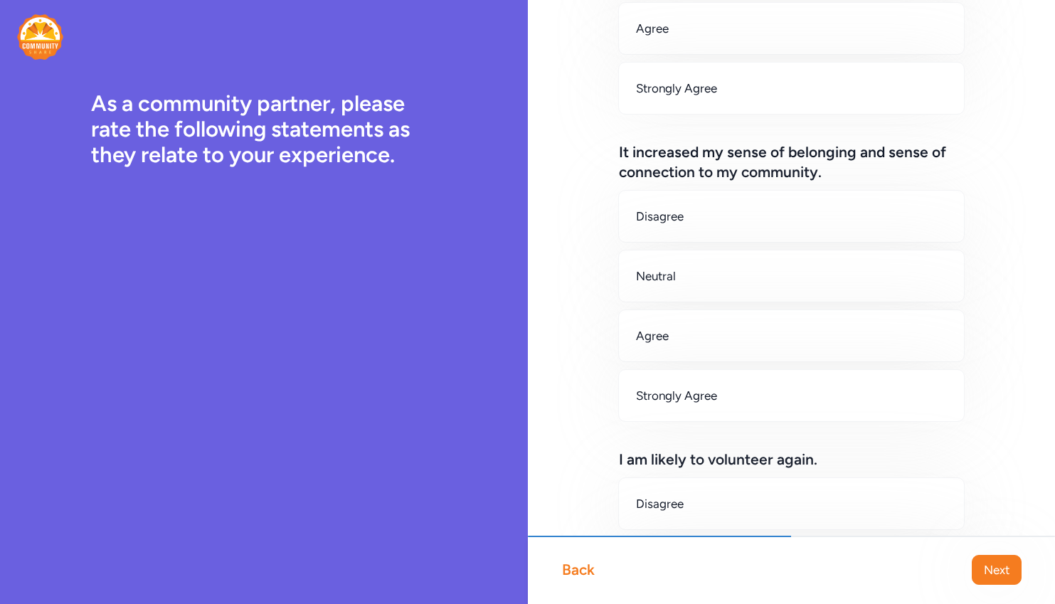
scroll to position [925, 0]
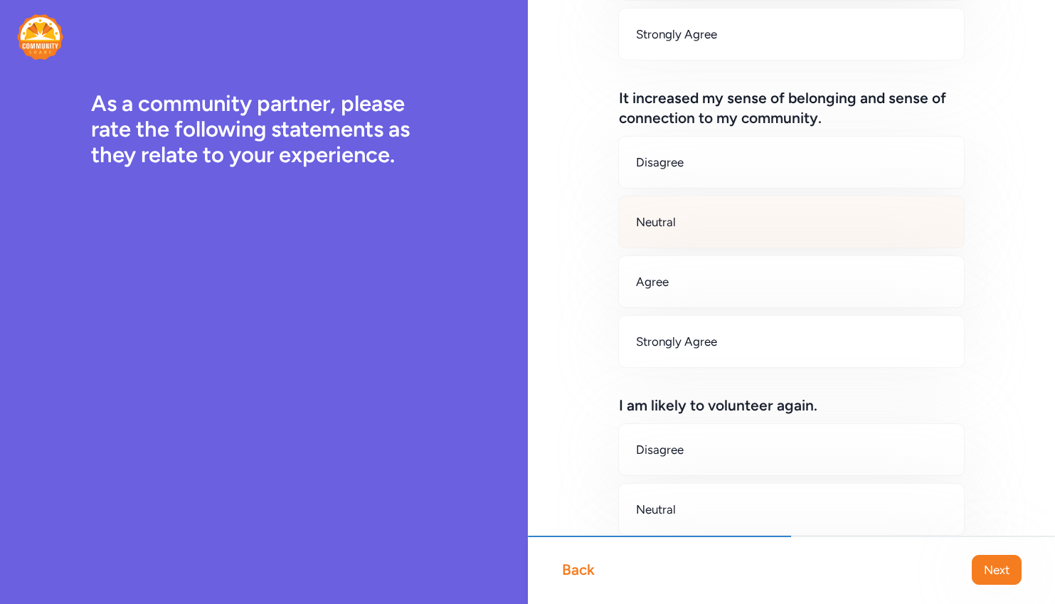
click at [660, 220] on span "Neutral" at bounding box center [656, 221] width 40 height 17
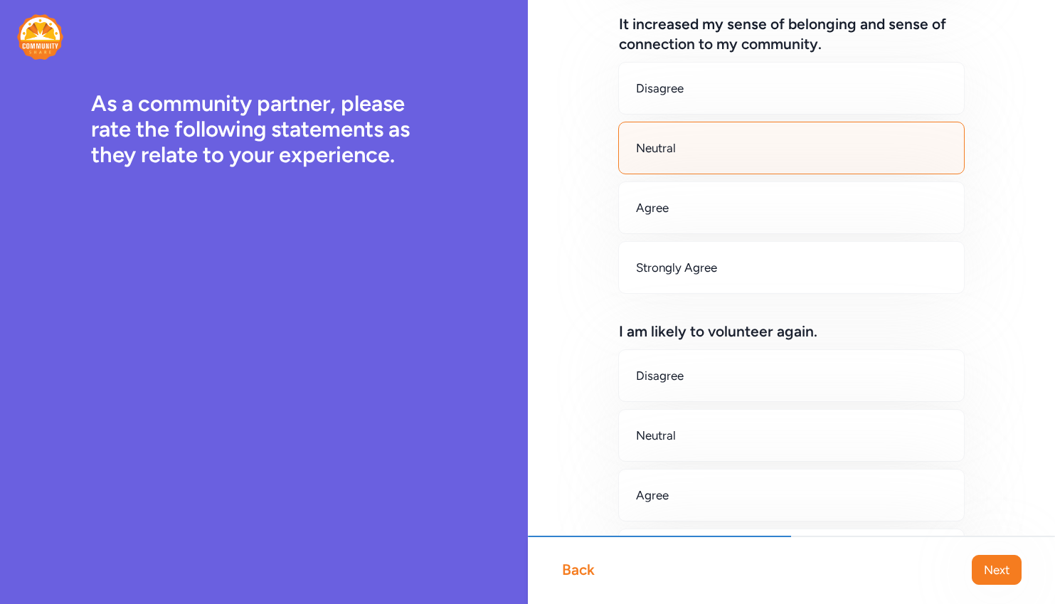
scroll to position [1112, 0]
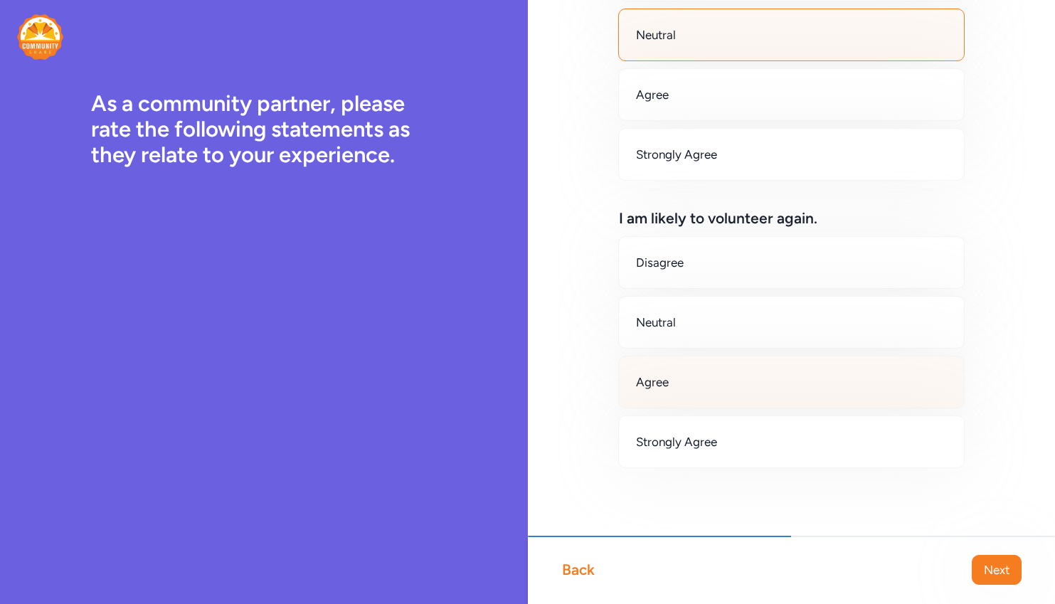
click at [655, 388] on span "Agree" at bounding box center [652, 381] width 33 height 17
click at [999, 563] on span "Next" at bounding box center [997, 569] width 26 height 17
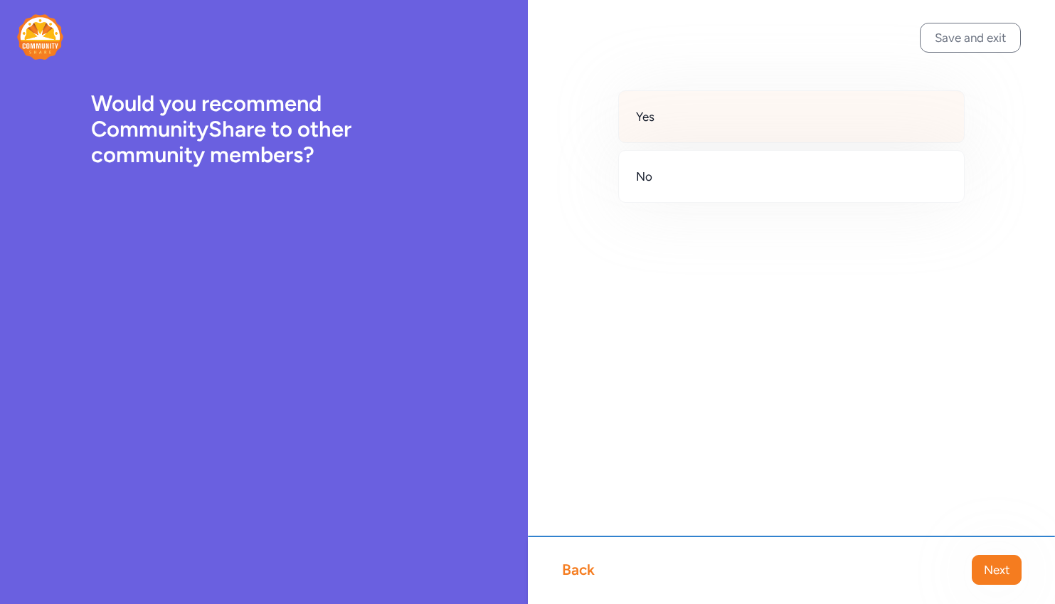
click at [658, 119] on div "Yes" at bounding box center [791, 116] width 347 height 53
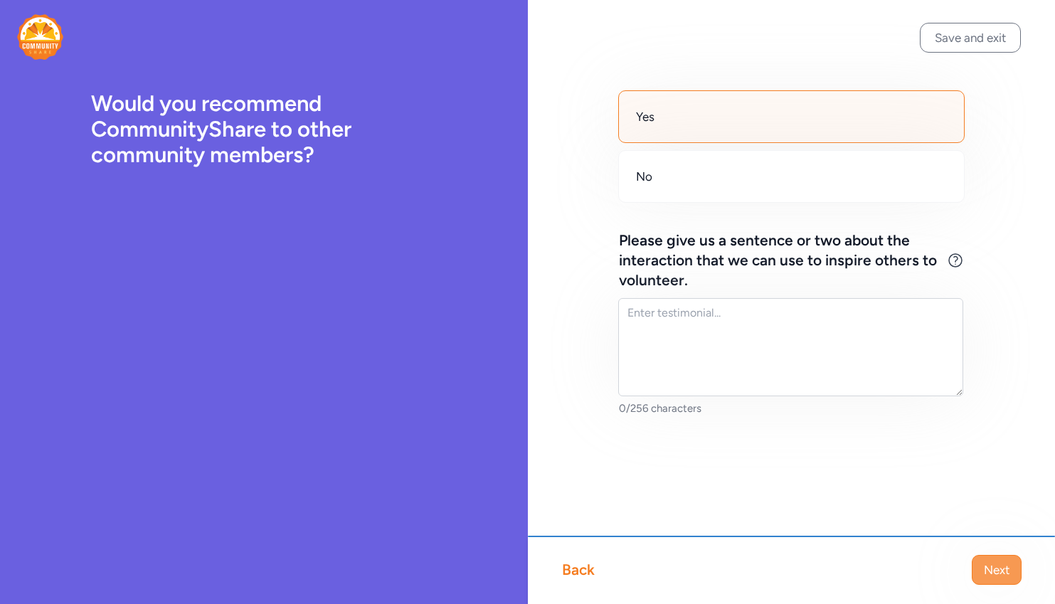
click at [1006, 566] on span "Next" at bounding box center [997, 569] width 26 height 17
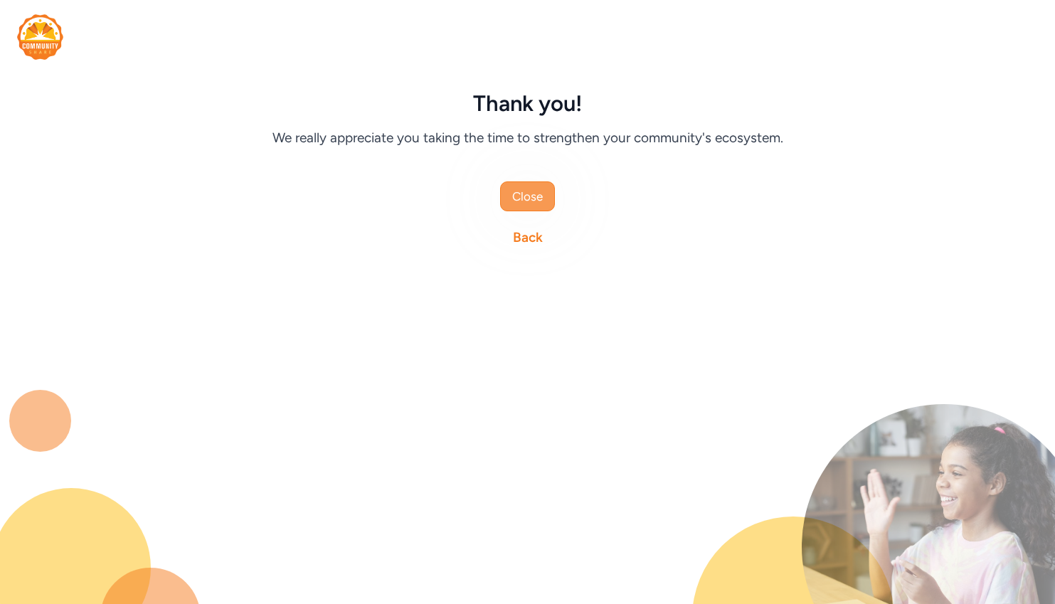
click at [515, 193] on span "Close" at bounding box center [527, 196] width 31 height 17
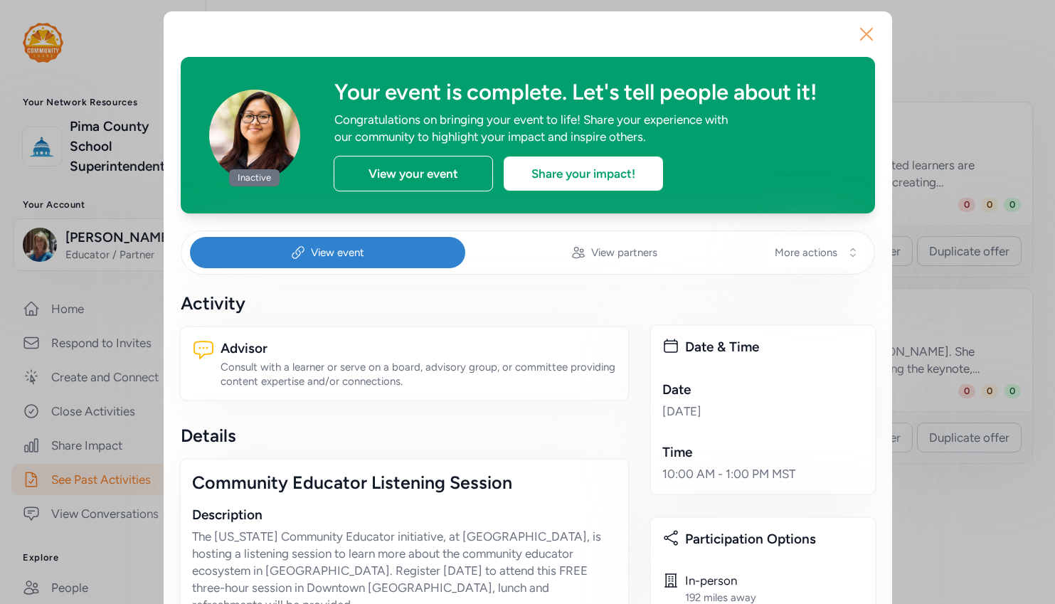
click at [866, 37] on icon "button" at bounding box center [866, 34] width 23 height 23
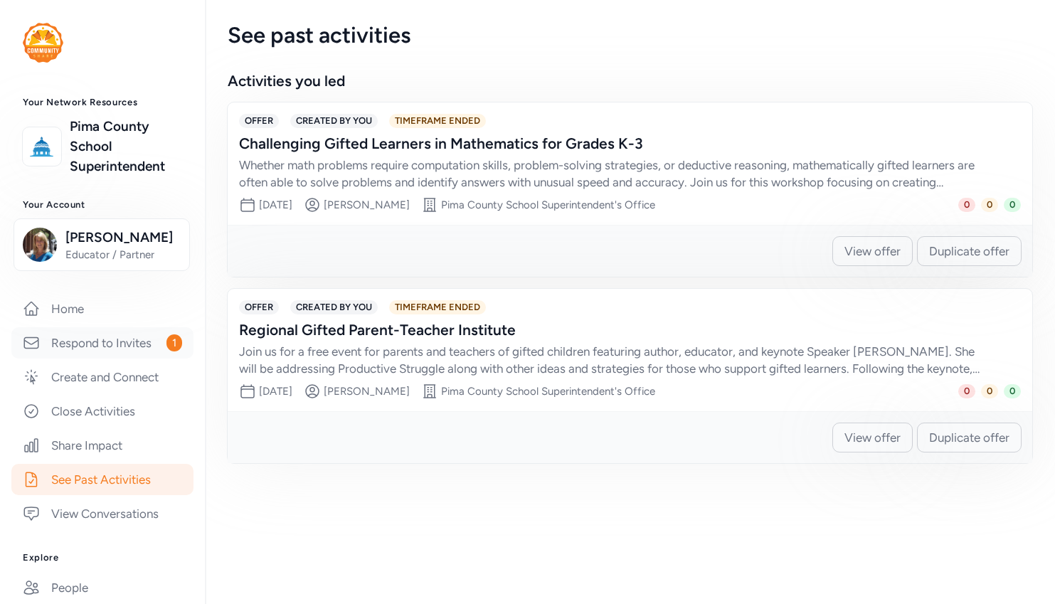
click at [86, 355] on link "Respond to Invites 1" at bounding box center [102, 342] width 182 height 31
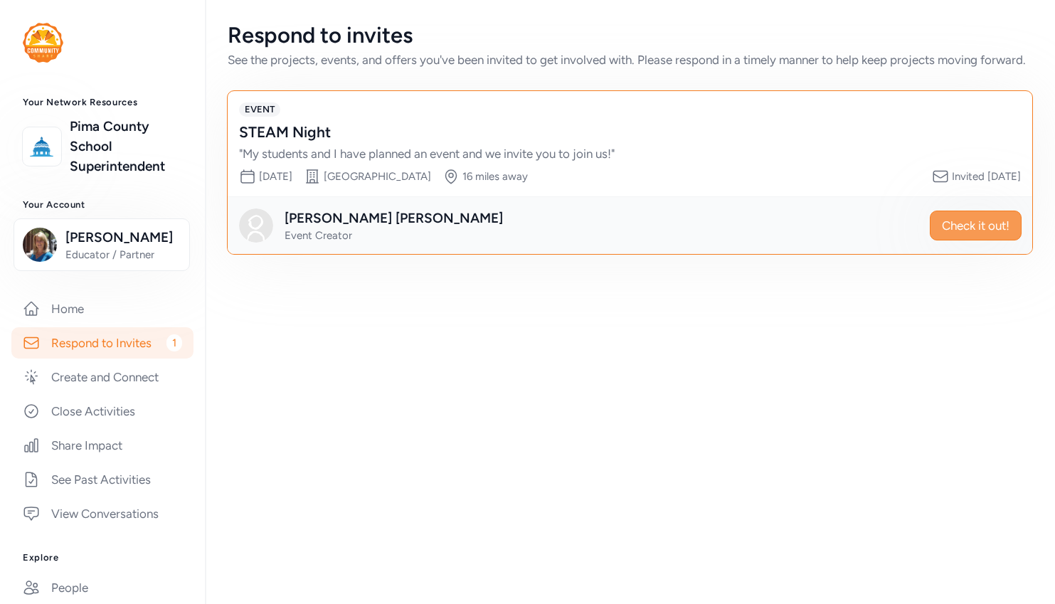
click at [979, 234] on span "Check it out!" at bounding box center [976, 225] width 68 height 17
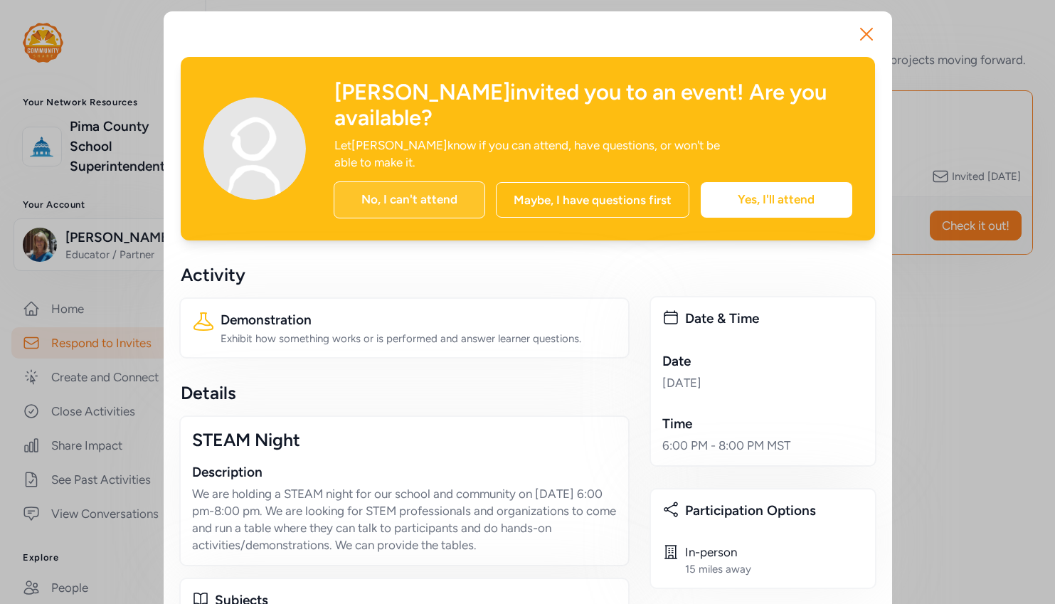
click at [381, 181] on div "No, I can't attend" at bounding box center [410, 199] width 152 height 37
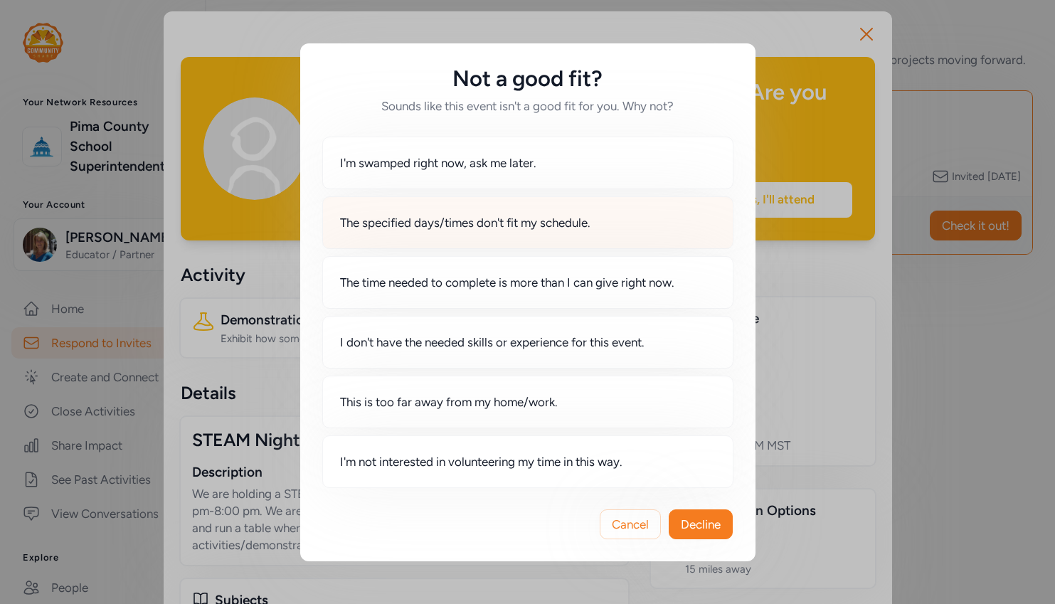
click at [387, 226] on span "The specified days/times don't fit my schedule." at bounding box center [465, 222] width 250 height 17
click at [709, 519] on span "Decline" at bounding box center [701, 524] width 40 height 17
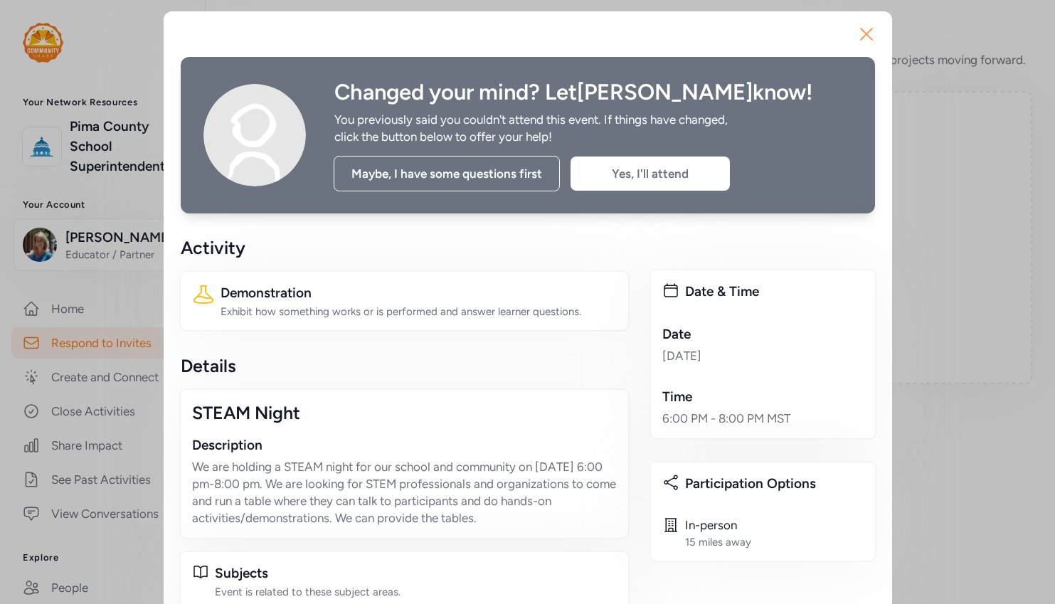
click at [855, 31] on icon "button" at bounding box center [866, 34] width 23 height 23
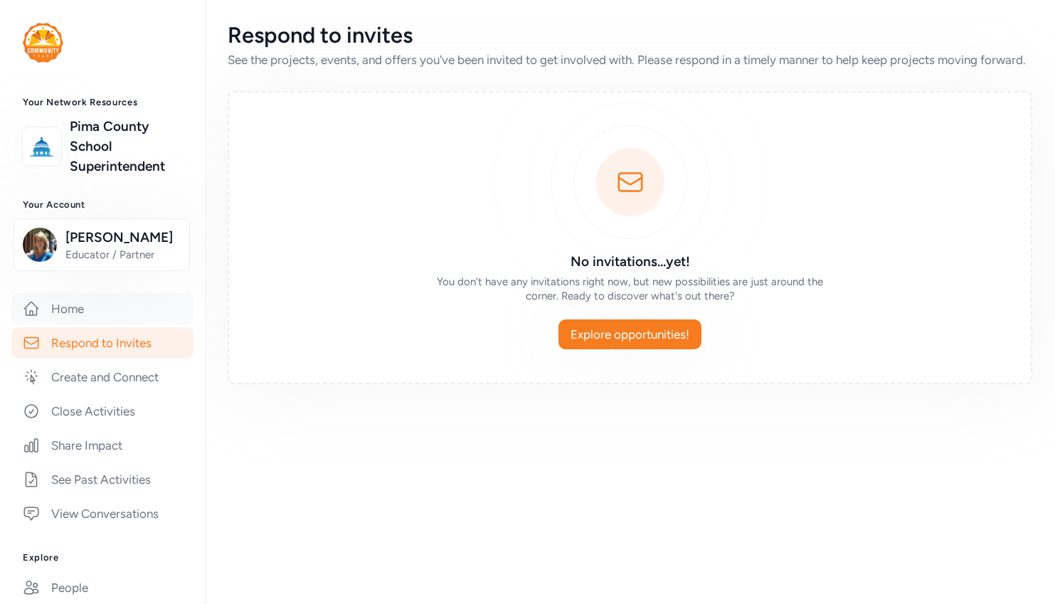
click at [75, 324] on link "Home" at bounding box center [102, 308] width 182 height 31
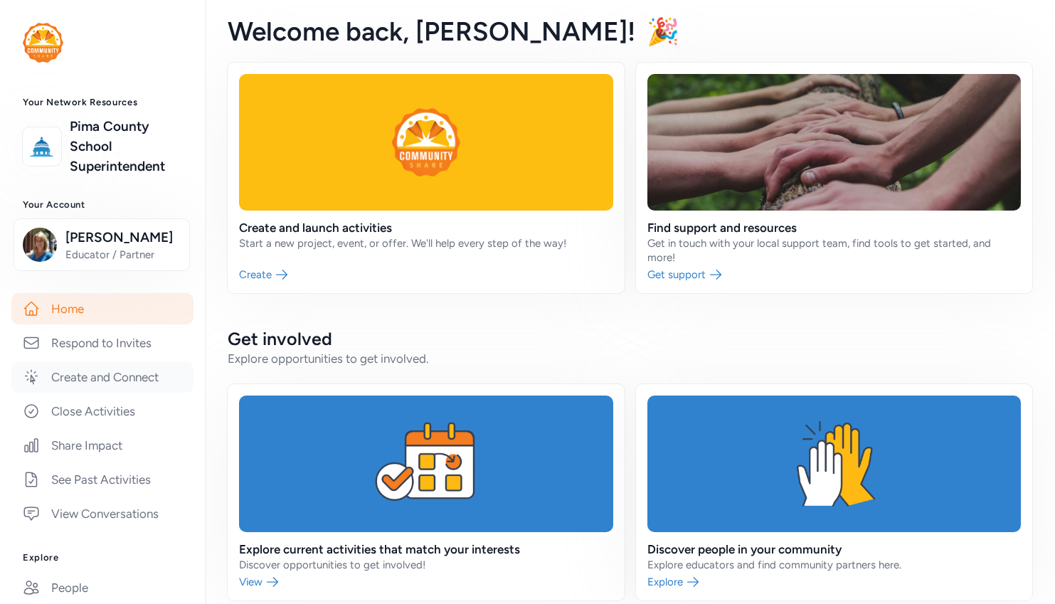
click at [96, 393] on link "Create and Connect" at bounding box center [102, 376] width 182 height 31
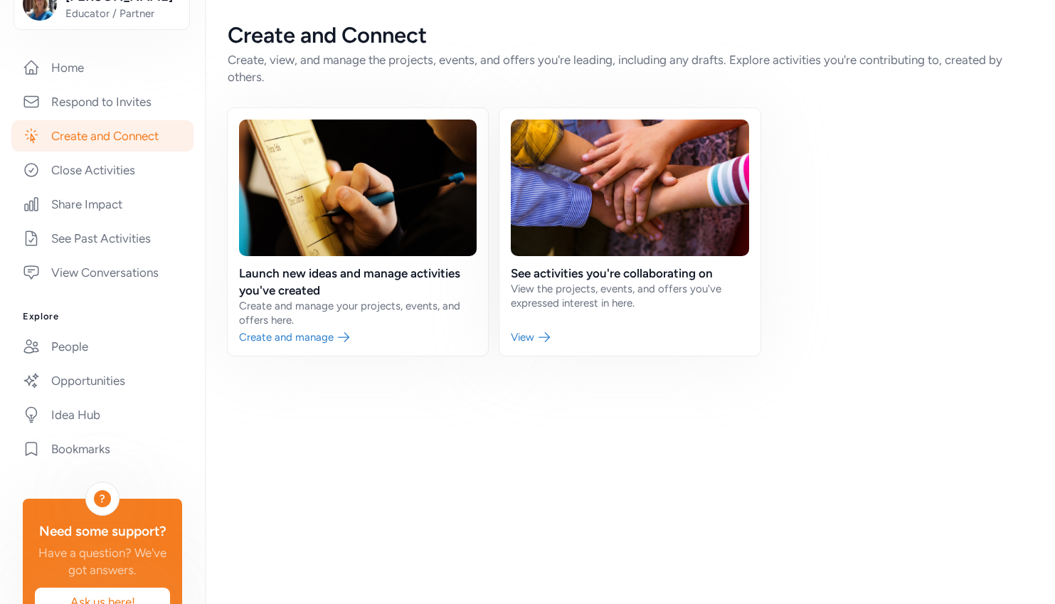
scroll to position [285, 0]
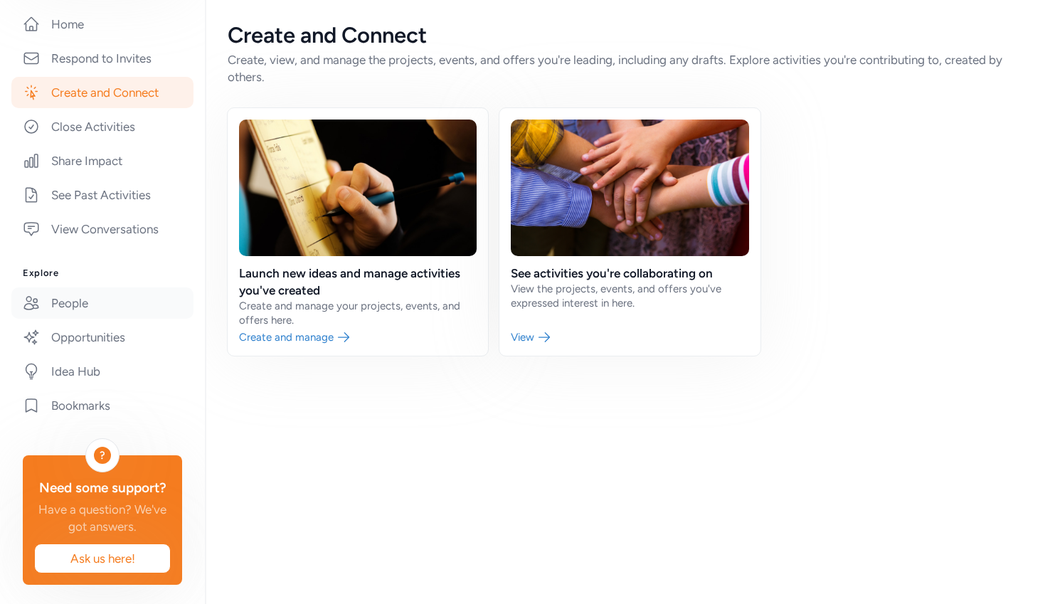
click at [80, 319] on link "People" at bounding box center [102, 302] width 182 height 31
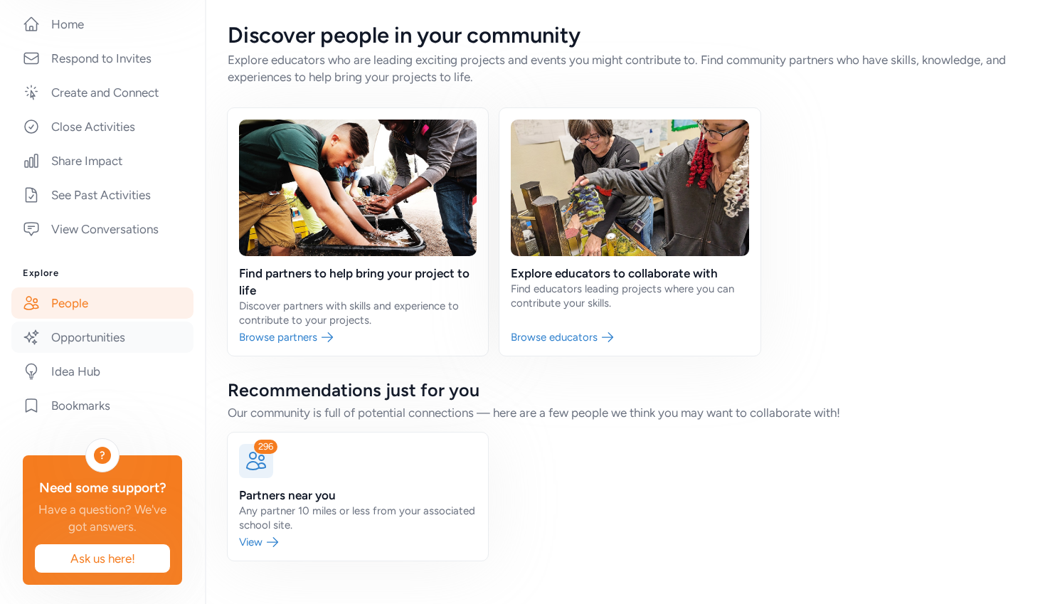
click at [89, 353] on link "Opportunities" at bounding box center [102, 337] width 182 height 31
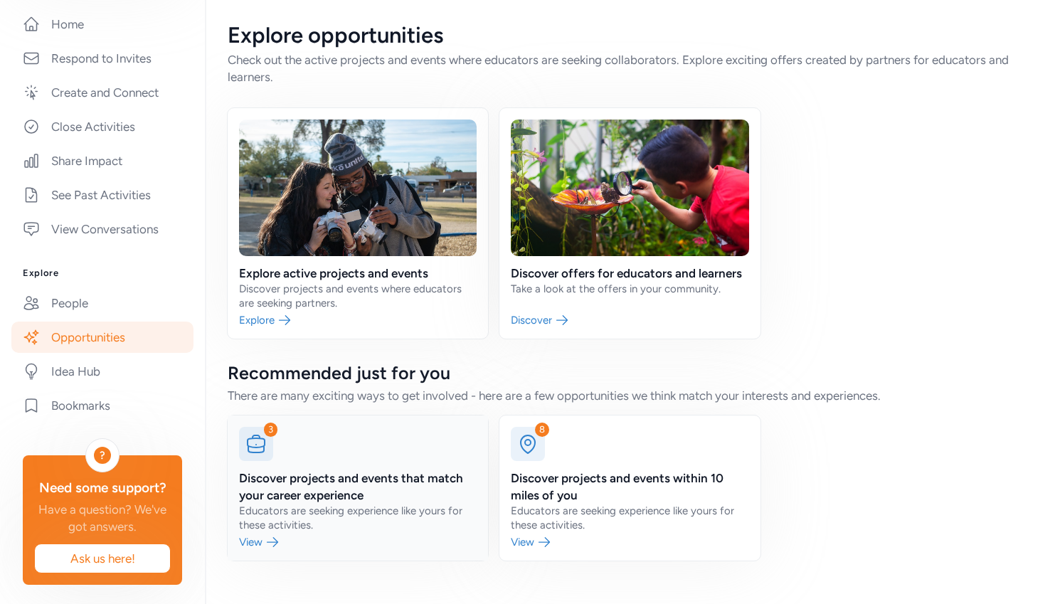
click at [248, 529] on link at bounding box center [358, 487] width 260 height 145
click at [524, 321] on link at bounding box center [629, 223] width 260 height 230
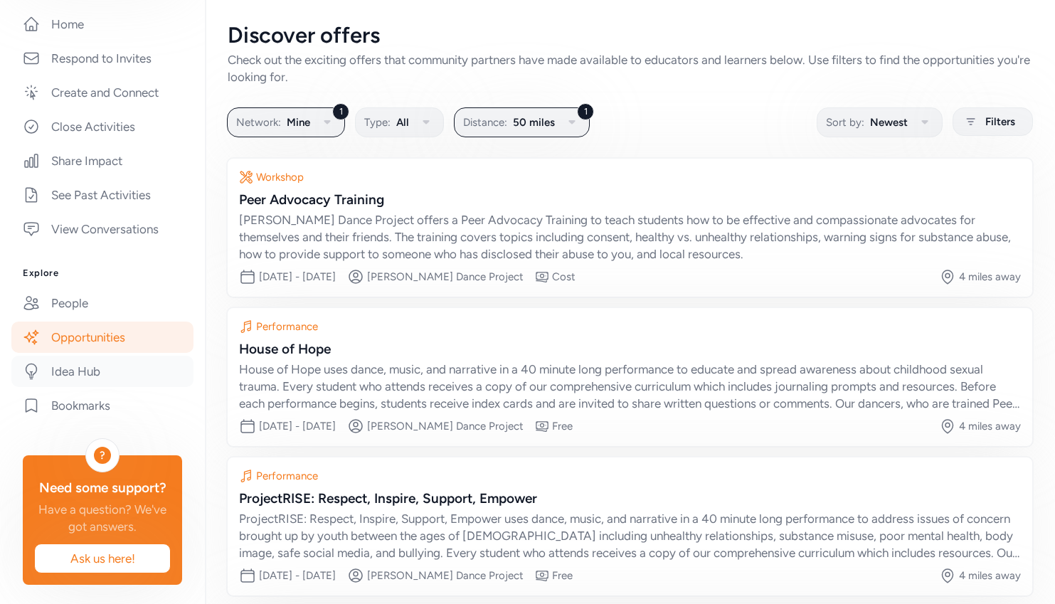
click at [59, 387] on link "Idea Hub" at bounding box center [102, 371] width 182 height 31
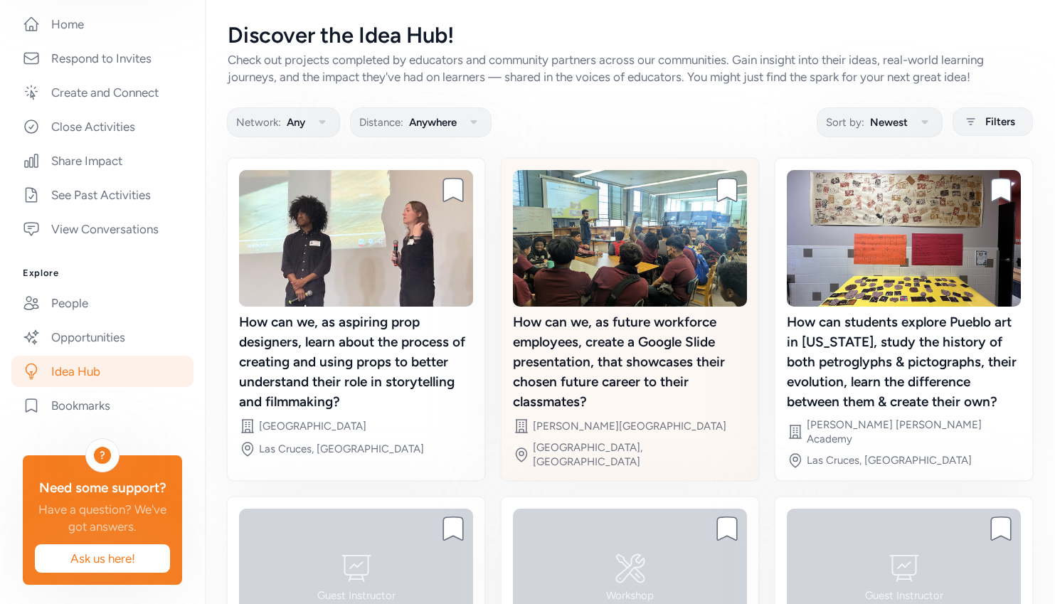
scroll to position [243, 0]
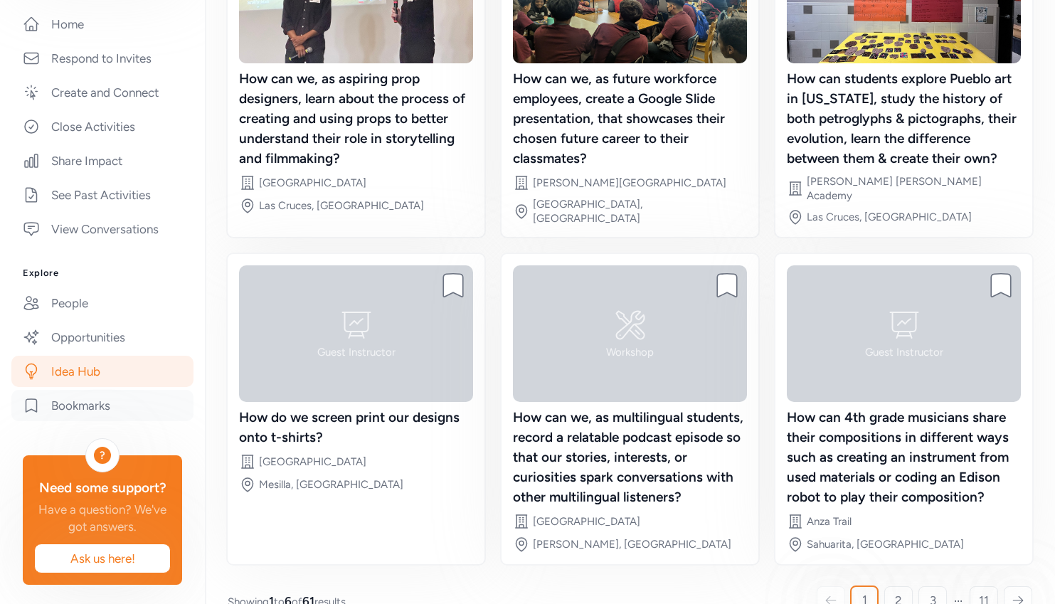
click at [65, 421] on link "Bookmarks" at bounding box center [102, 405] width 182 height 31
